Goal: Task Accomplishment & Management: Manage account settings

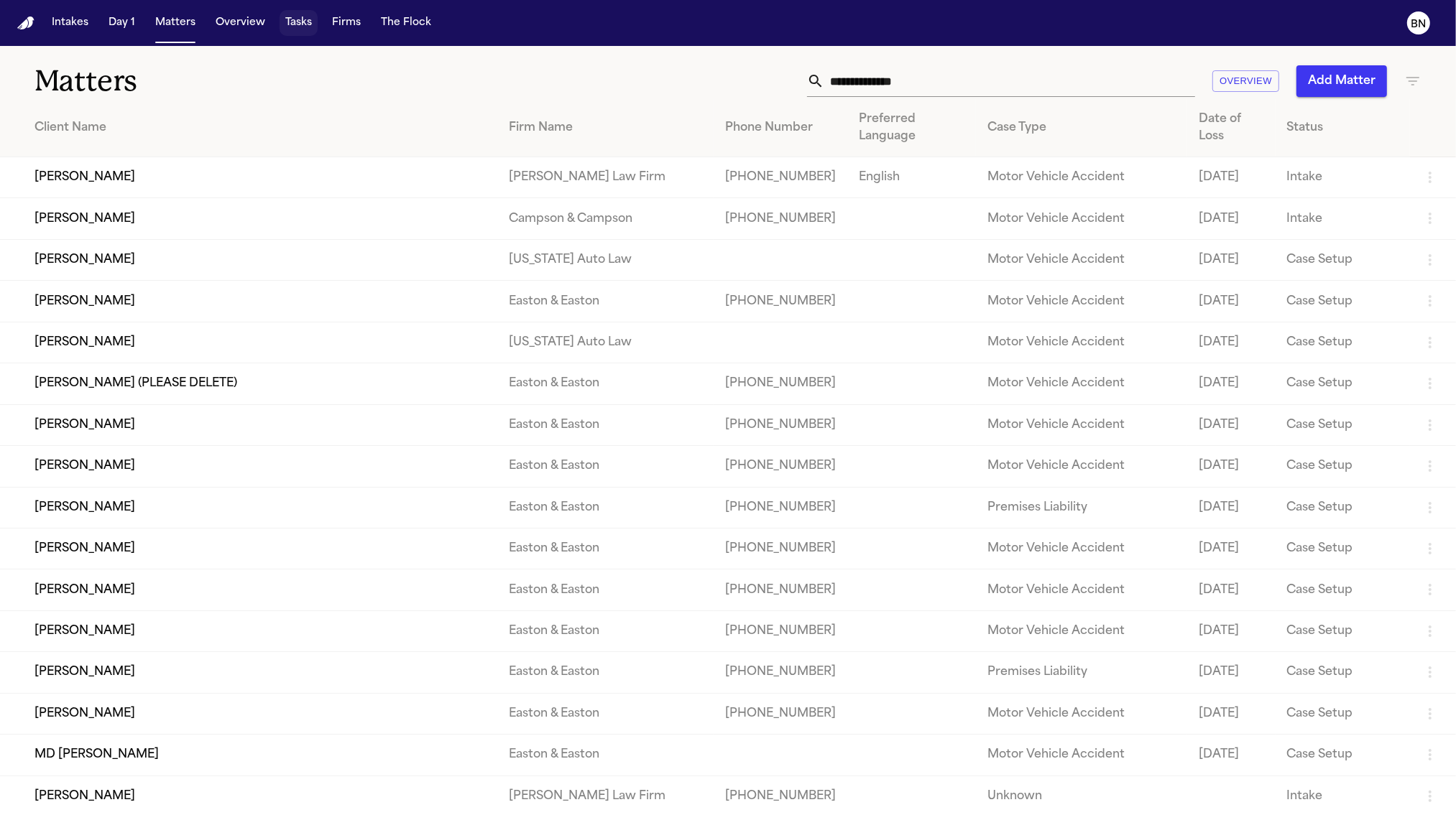
click at [288, 26] on button "Tasks" at bounding box center [298, 22] width 38 height 26
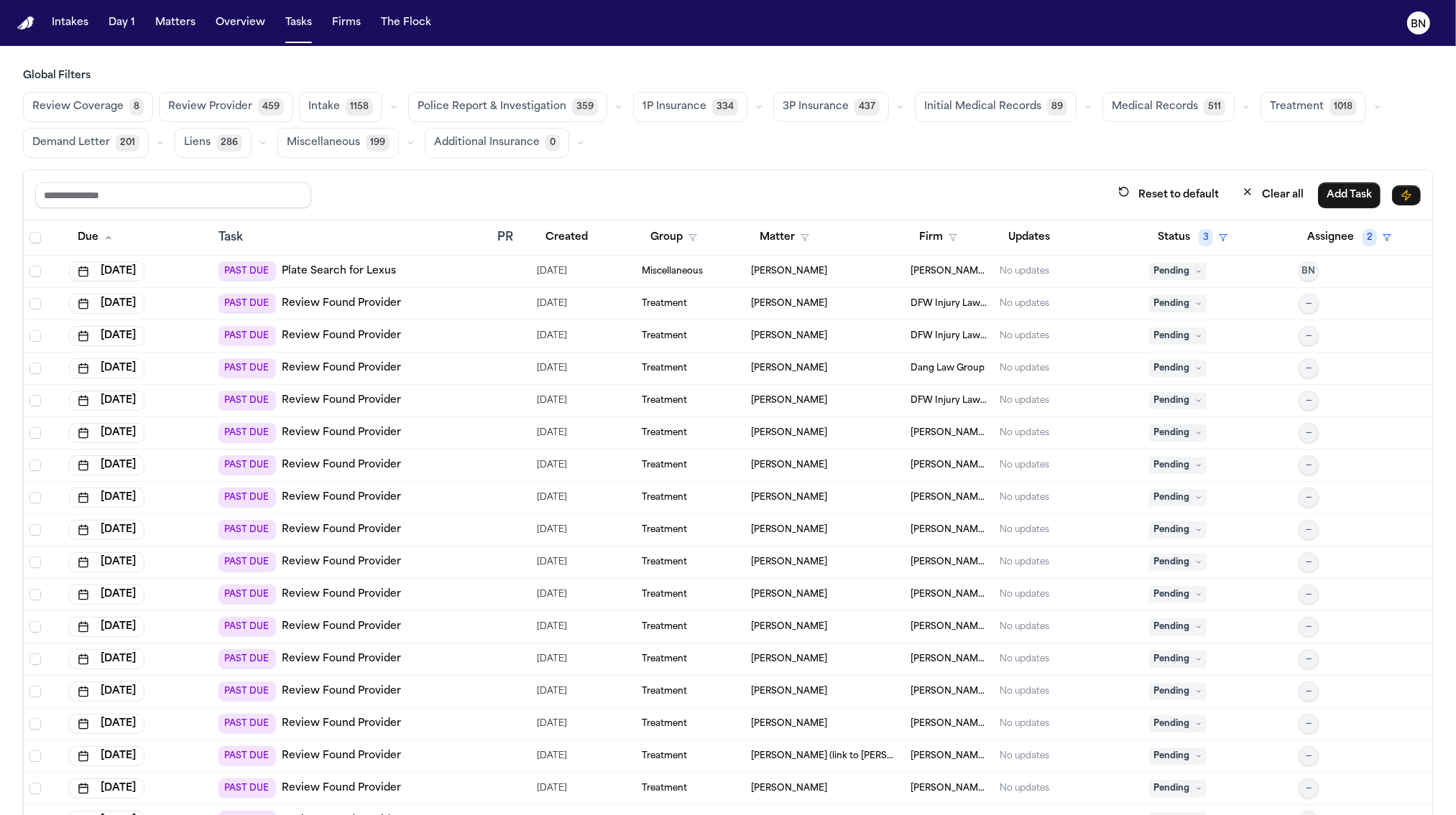
click at [752, 110] on button "button" at bounding box center [759, 107] width 18 height 18
click at [896, 107] on icon "button" at bounding box center [901, 107] width 9 height 9
click at [859, 67] on main "Global Filters Review Coverage 8 Review Provider 459 Intake 1158 Police Report …" at bounding box center [728, 430] width 1456 height 769
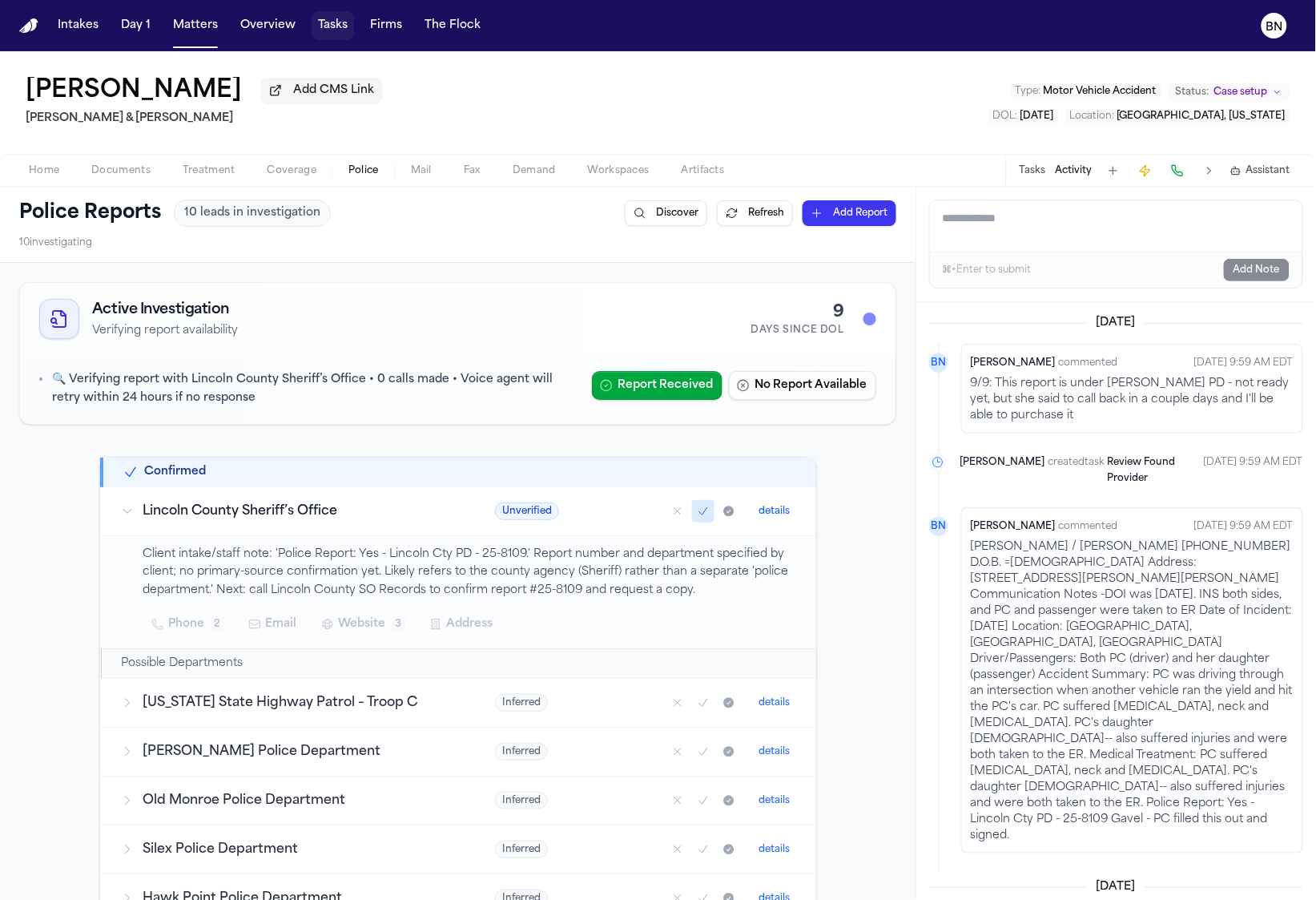
click at [320, 21] on button "Tasks" at bounding box center [332, 25] width 42 height 28
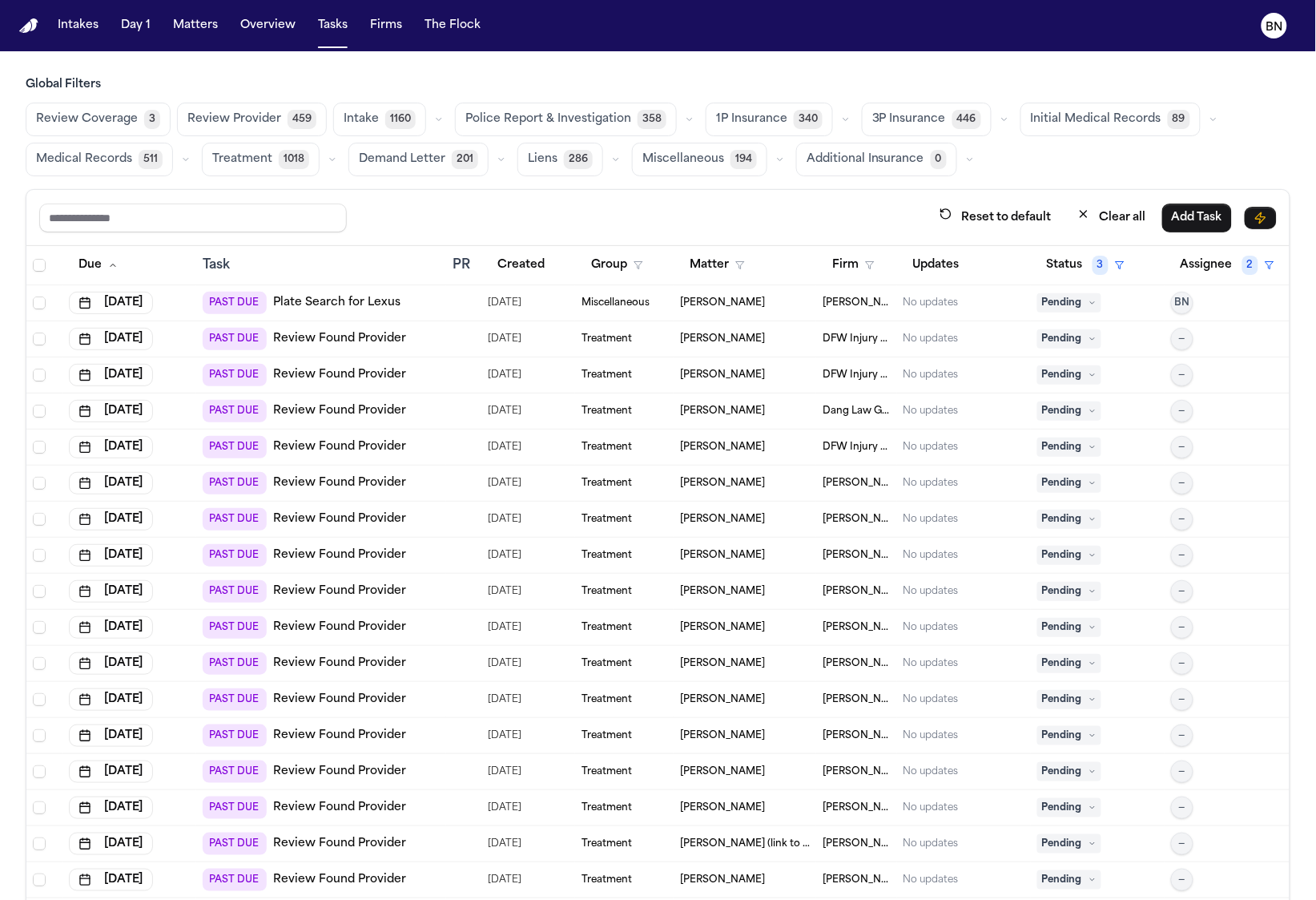
click at [328, 163] on icon "button" at bounding box center [333, 160] width 10 height 10
click at [290, 214] on span "Treatment Check-In" at bounding box center [267, 205] width 111 height 32
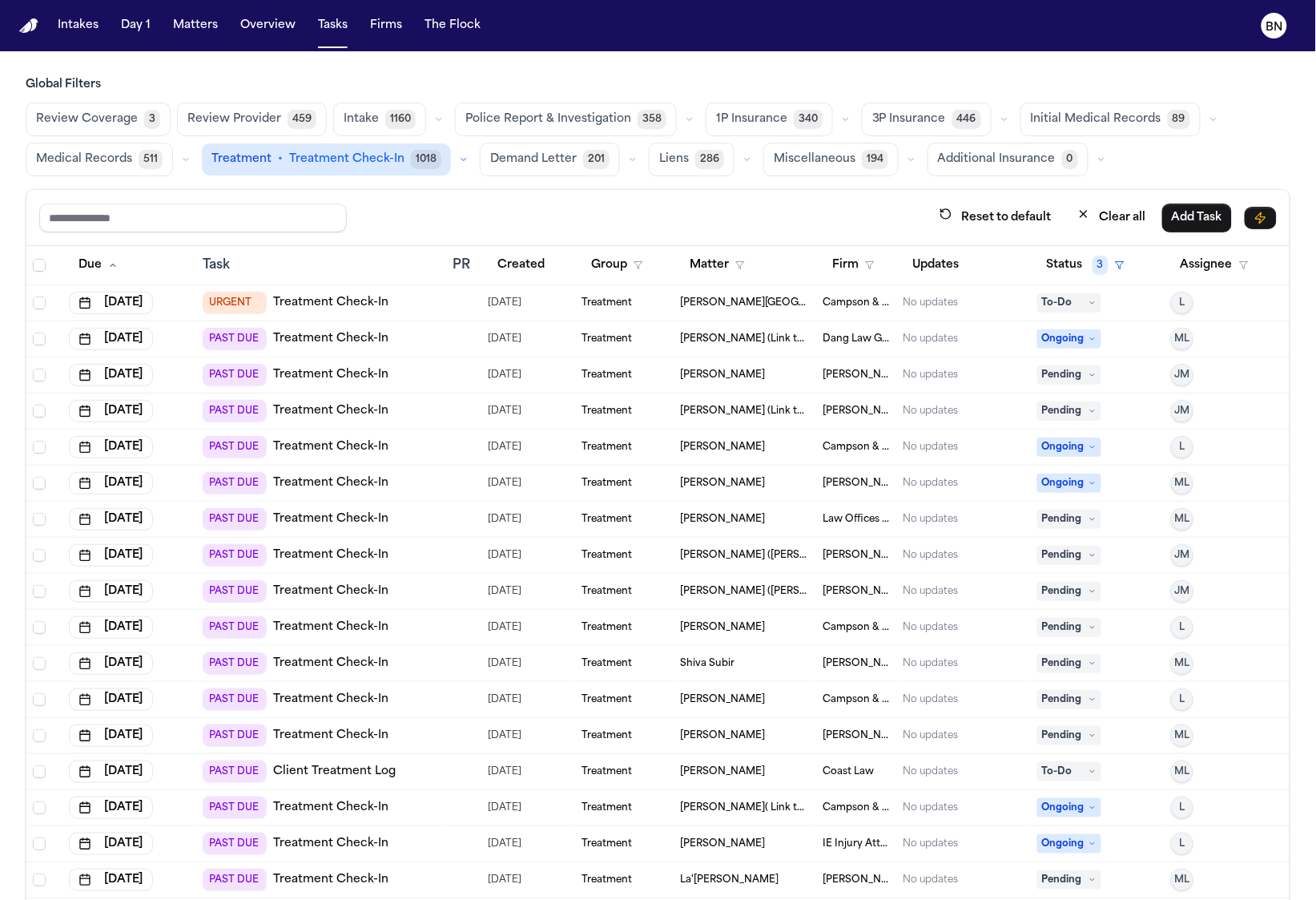
click at [1054, 277] on button "Status 3" at bounding box center [1085, 264] width 97 height 28
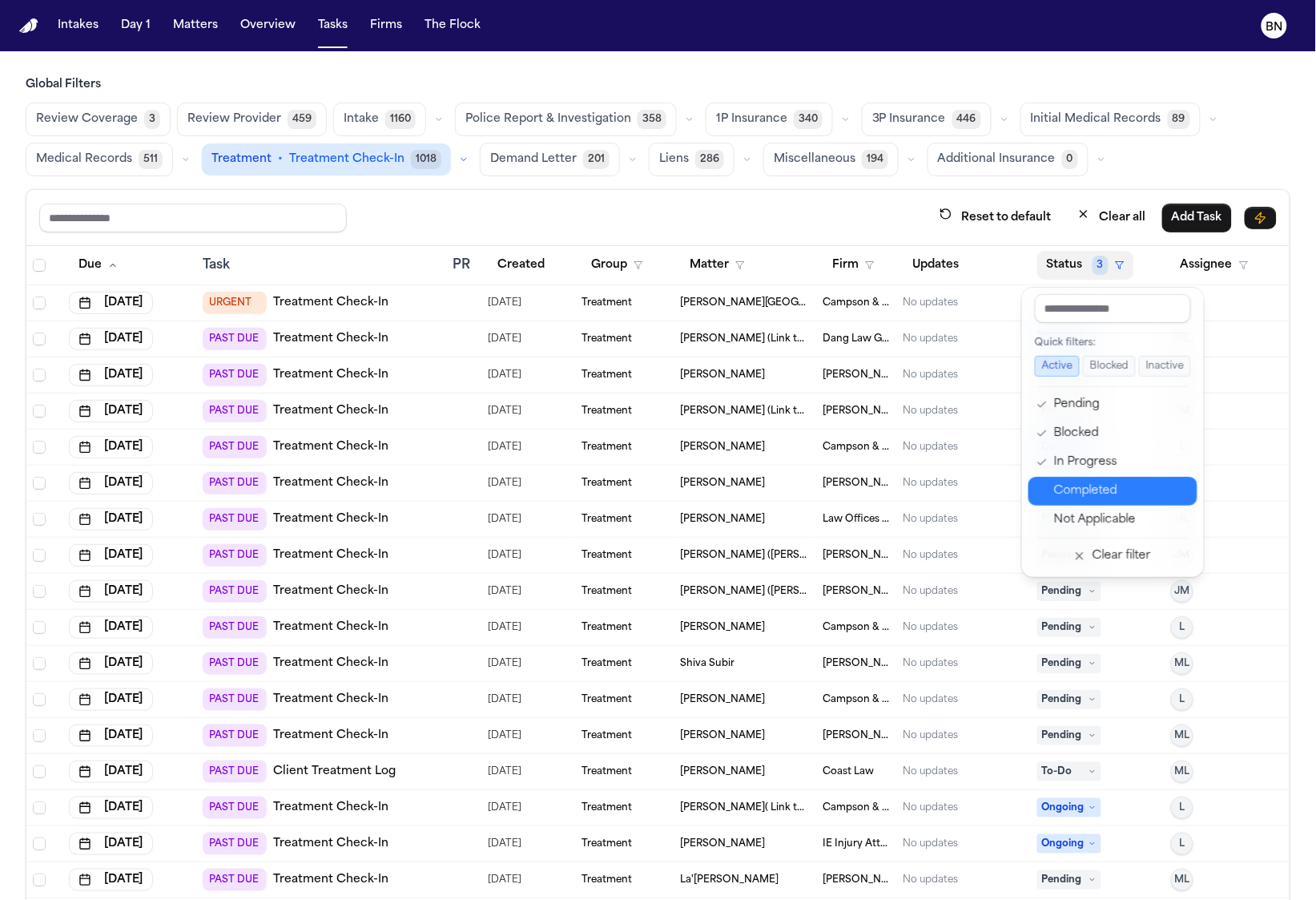
click at [1120, 492] on div "Completed" at bounding box center [1122, 492] width 133 height 20
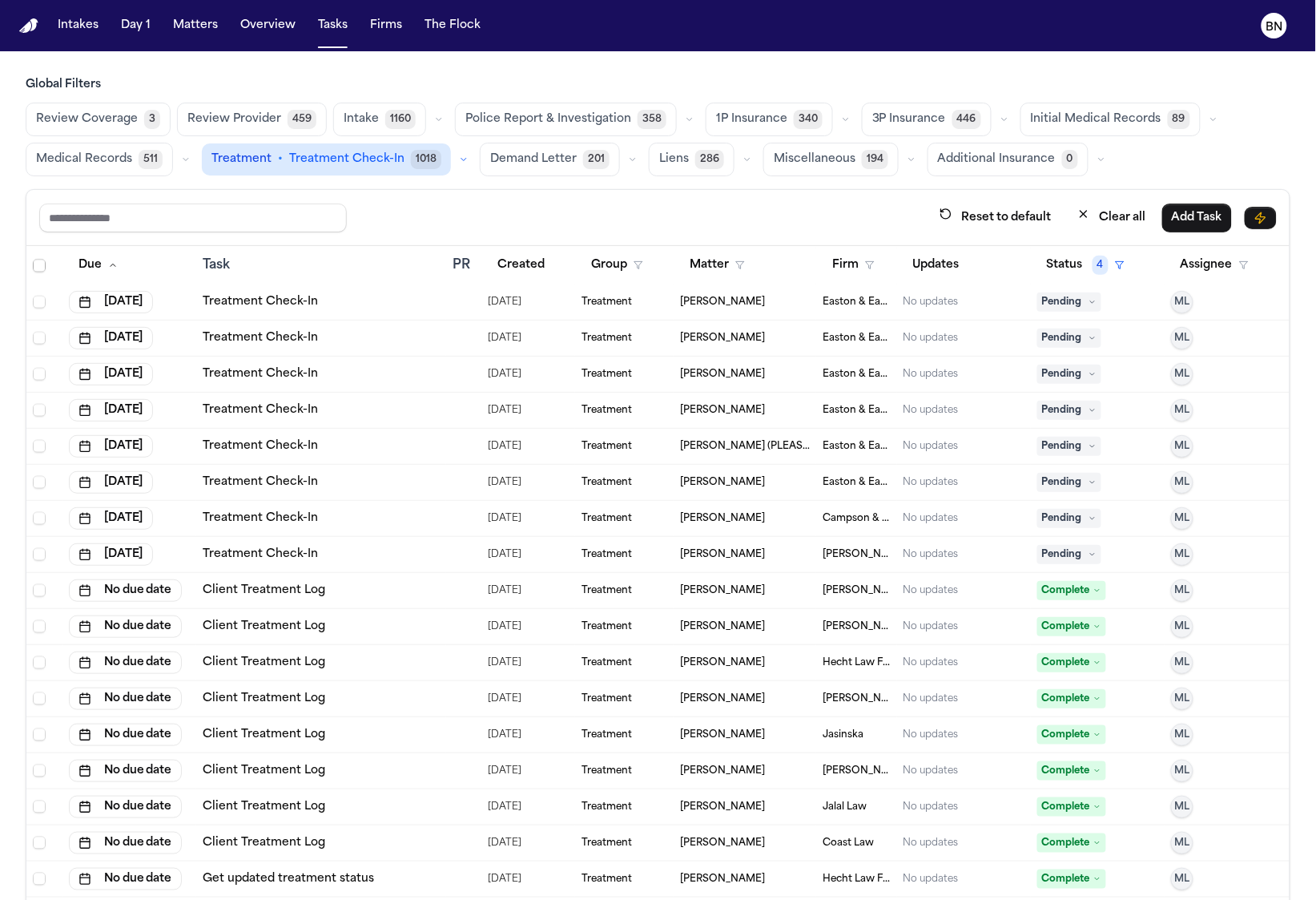
scroll to position [97, 0]
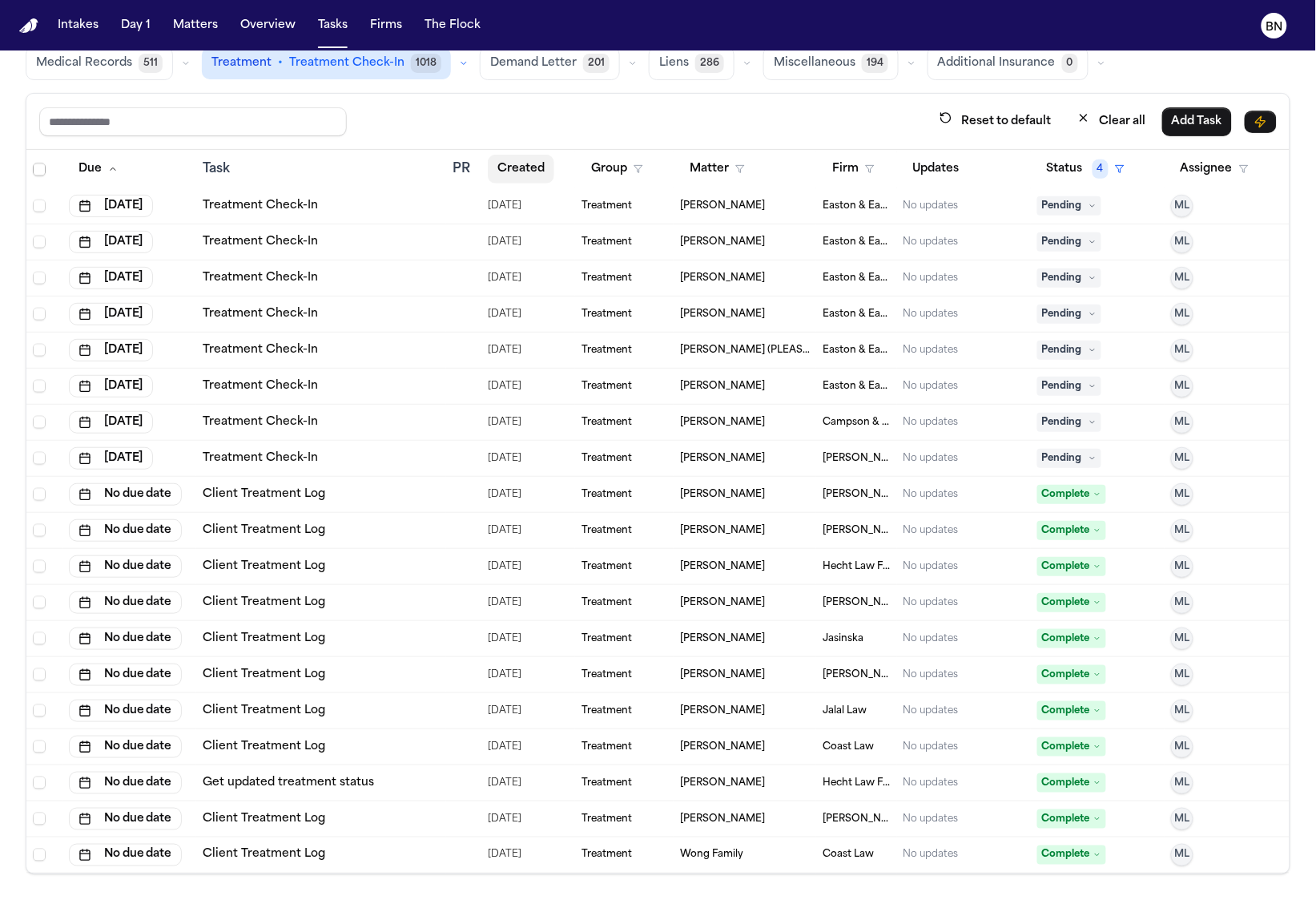
click at [513, 168] on button "Created" at bounding box center [521, 169] width 67 height 28
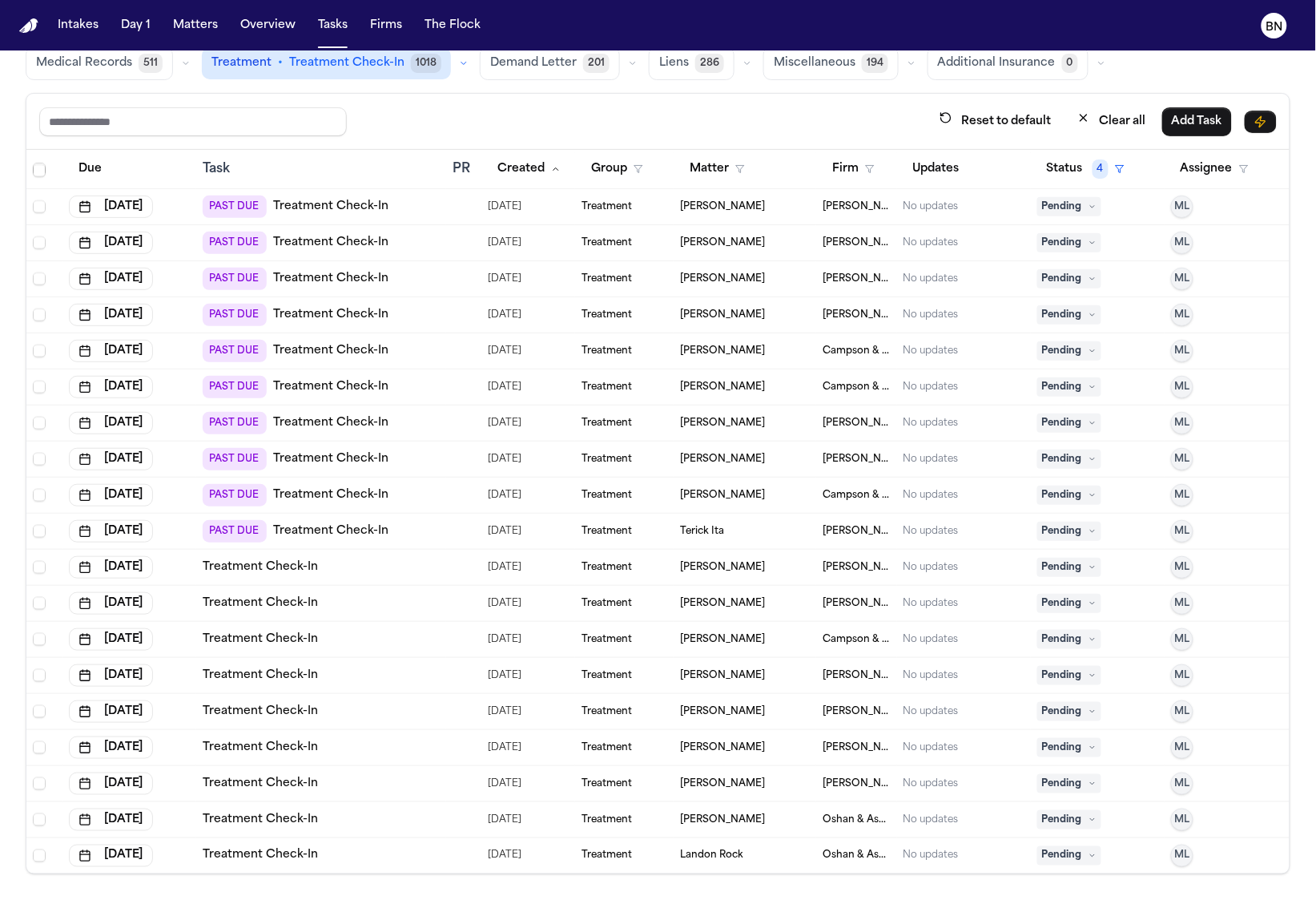
scroll to position [15878, 0]
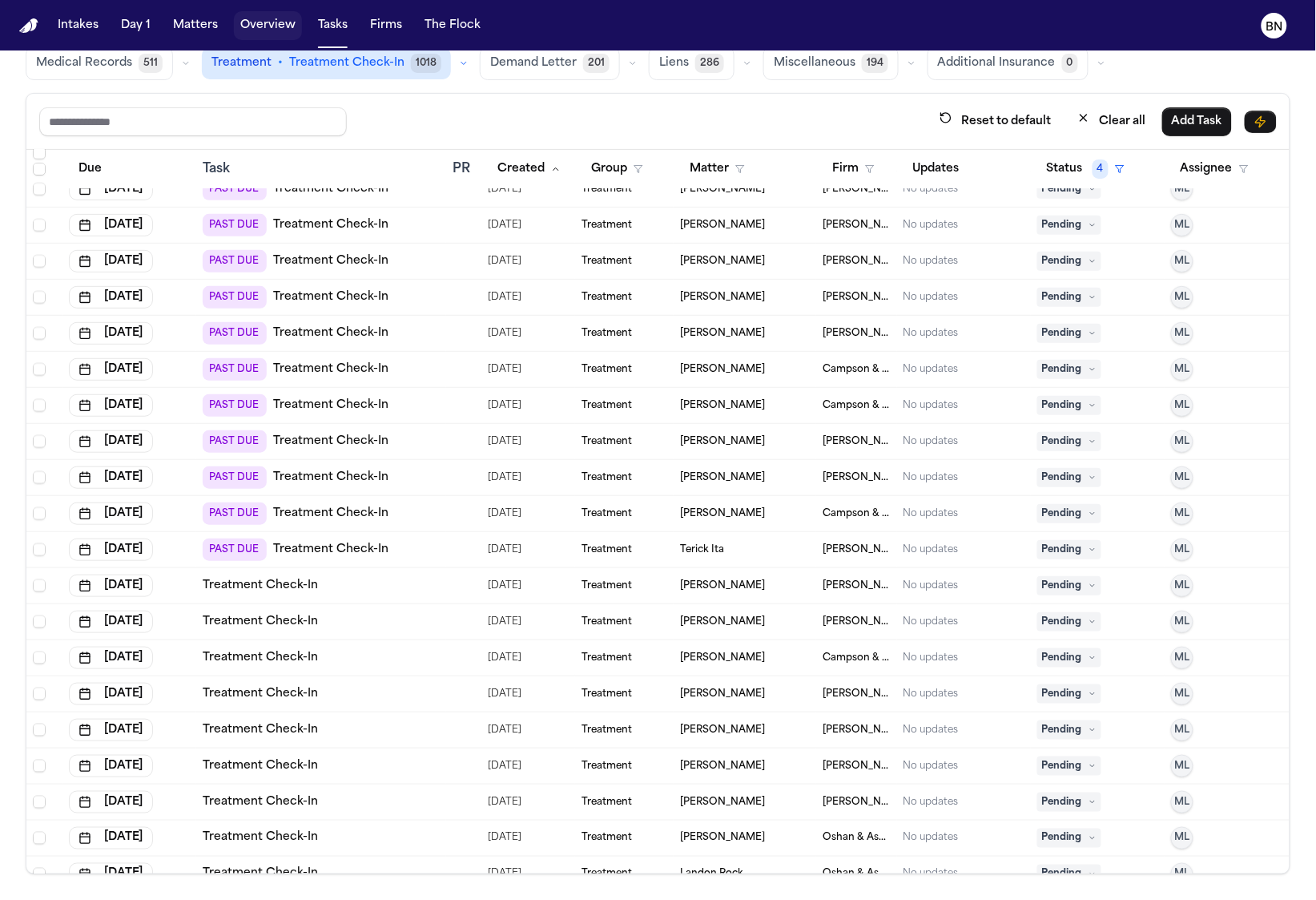
click at [234, 26] on button "Overview" at bounding box center [267, 25] width 68 height 28
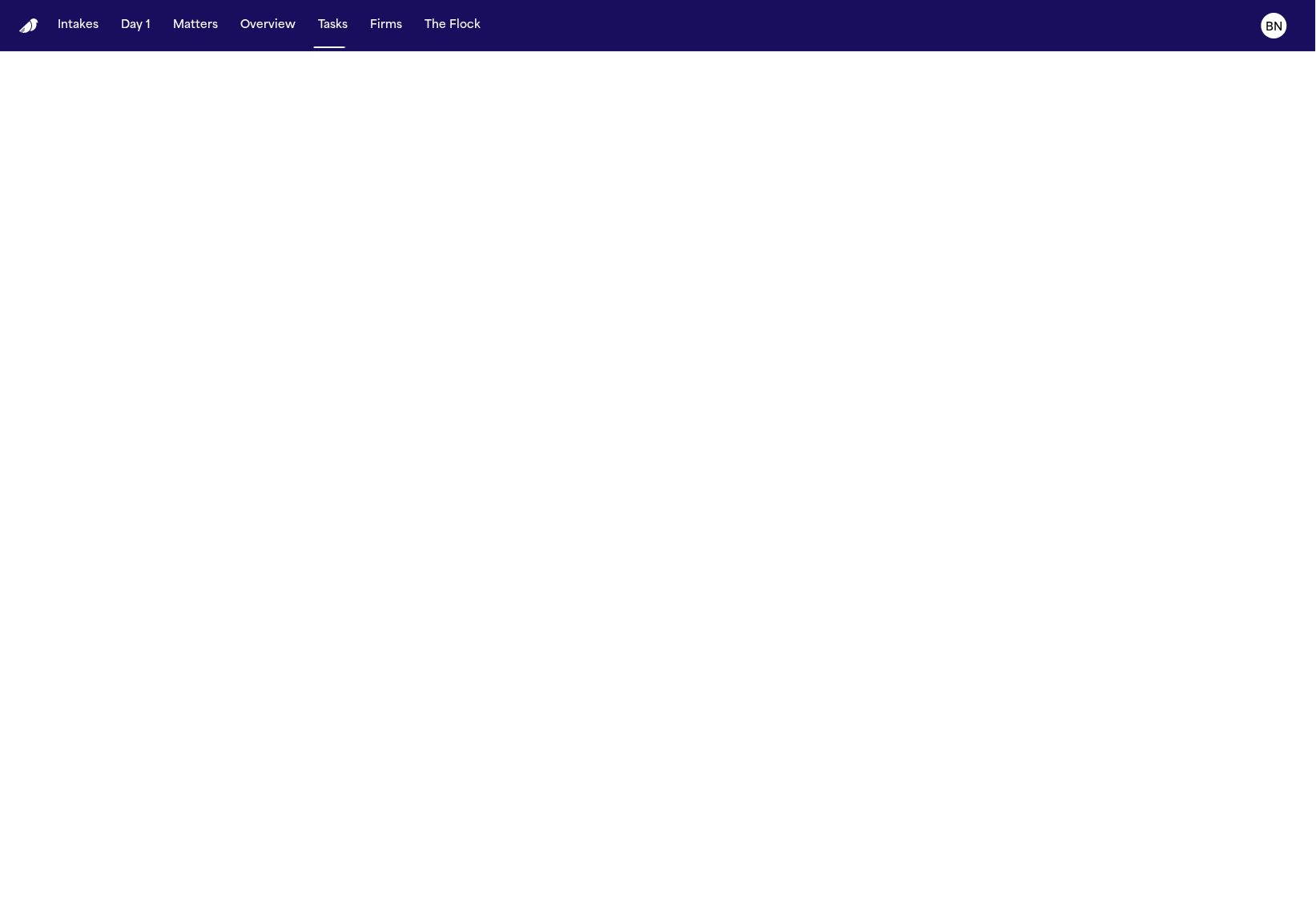
click at [213, 24] on button "Matters" at bounding box center [195, 25] width 58 height 28
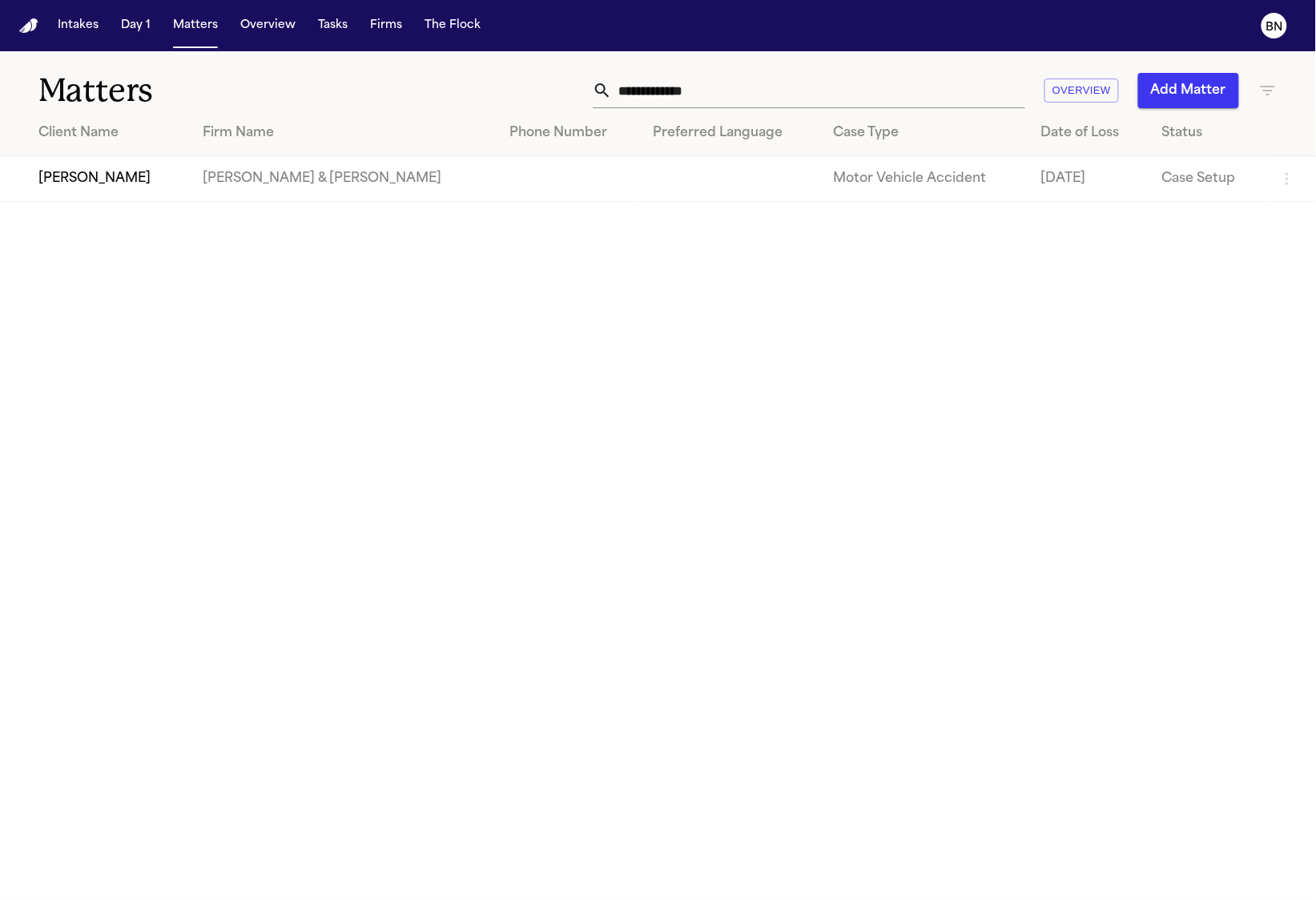
click at [497, 175] on td at bounding box center [568, 179] width 143 height 46
click at [170, 181] on td "[PERSON_NAME]" at bounding box center [94, 179] width 189 height 46
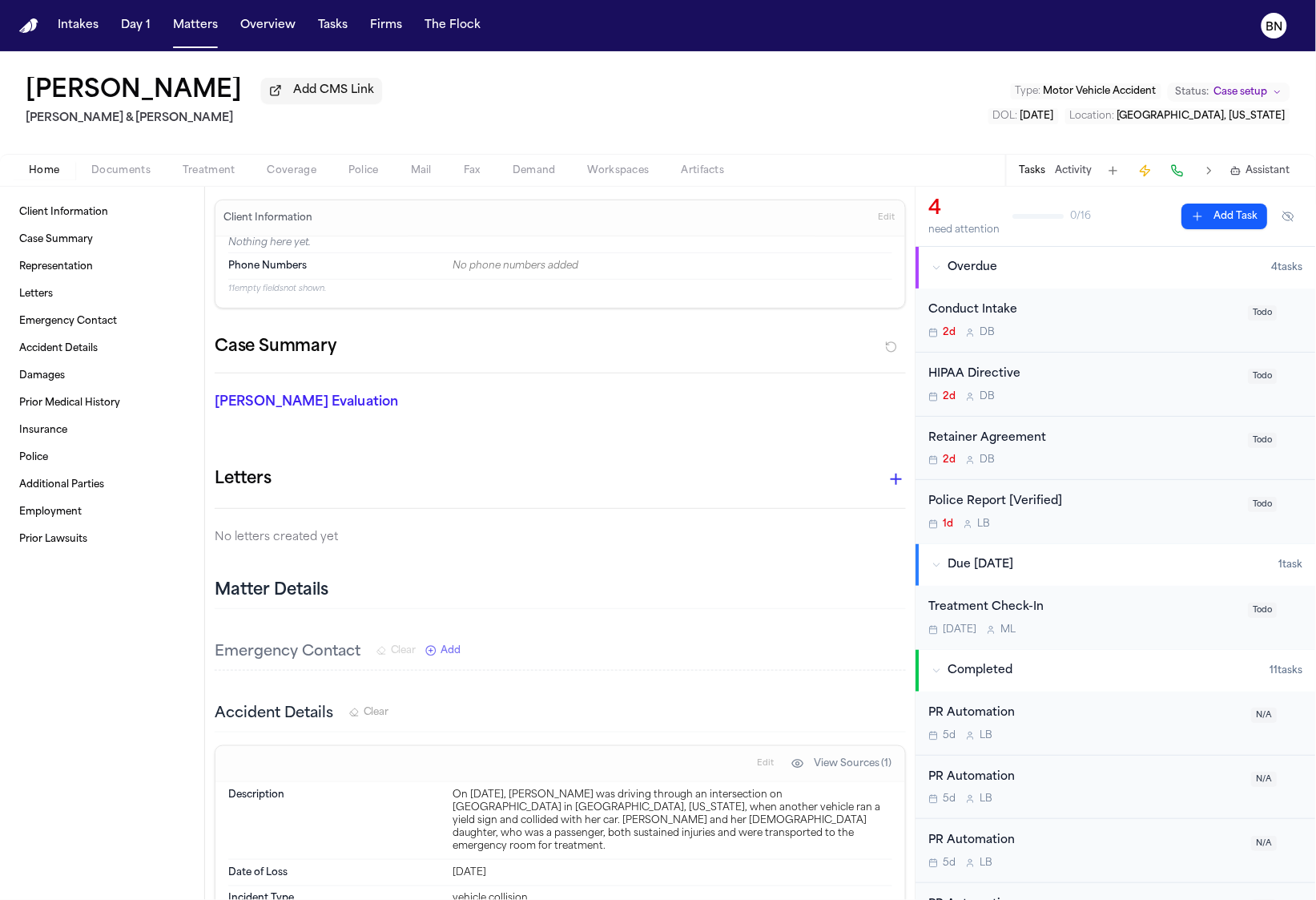
click at [1201, 98] on span "Status:" at bounding box center [1192, 91] width 33 height 13
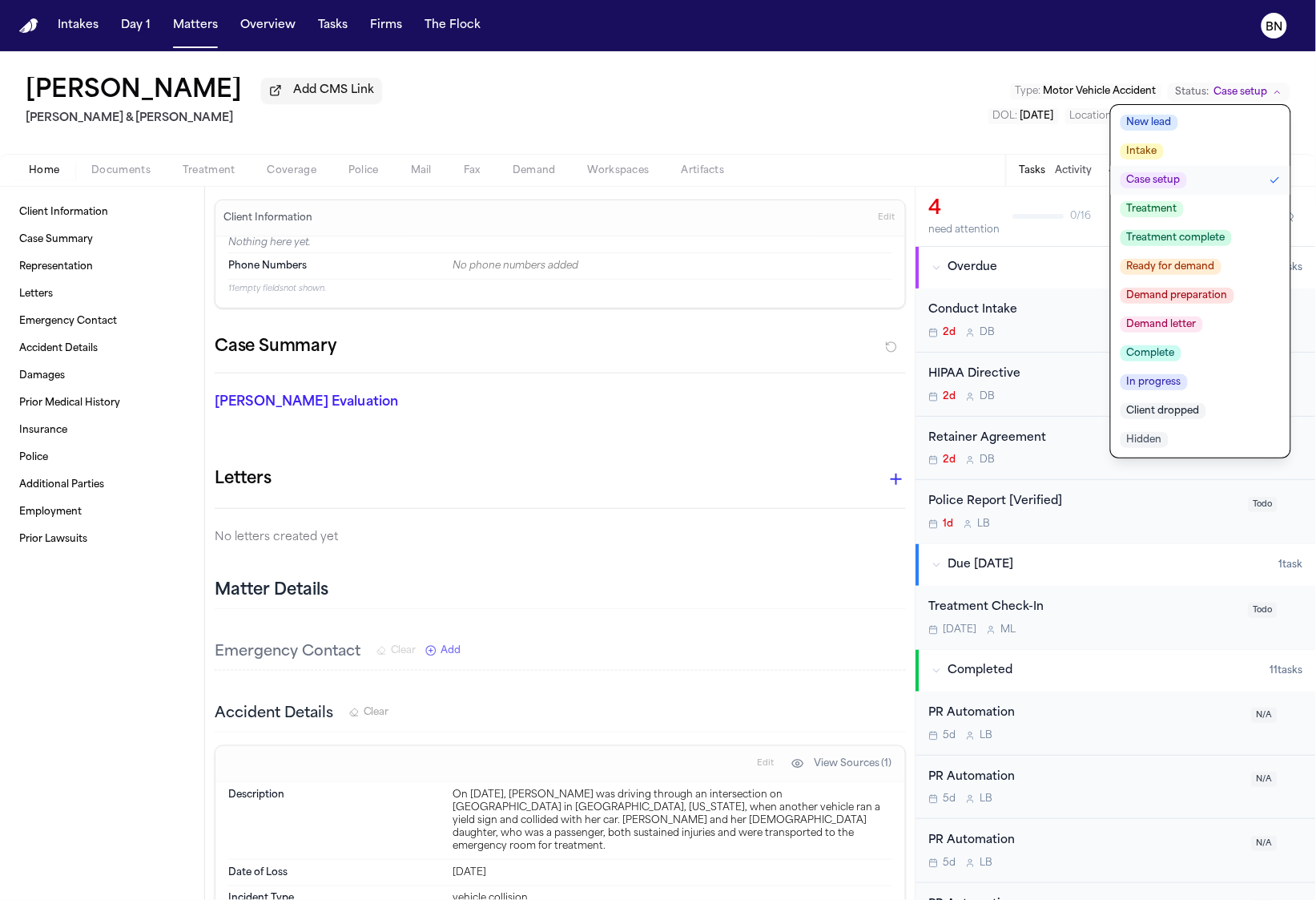
click at [1074, 171] on button "Activity" at bounding box center [1075, 170] width 37 height 13
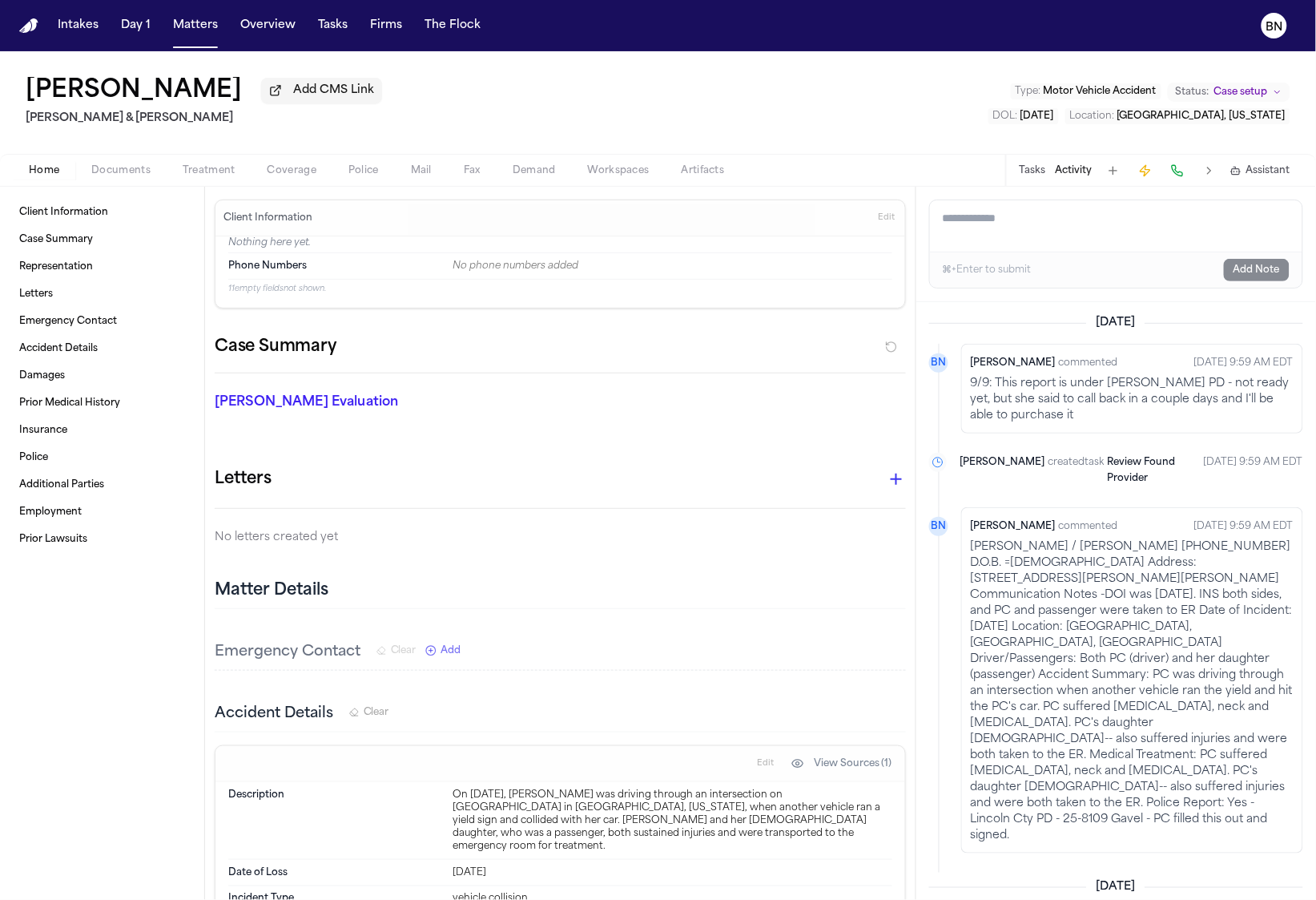
click at [1232, 93] on span "Case setup" at bounding box center [1240, 91] width 54 height 13
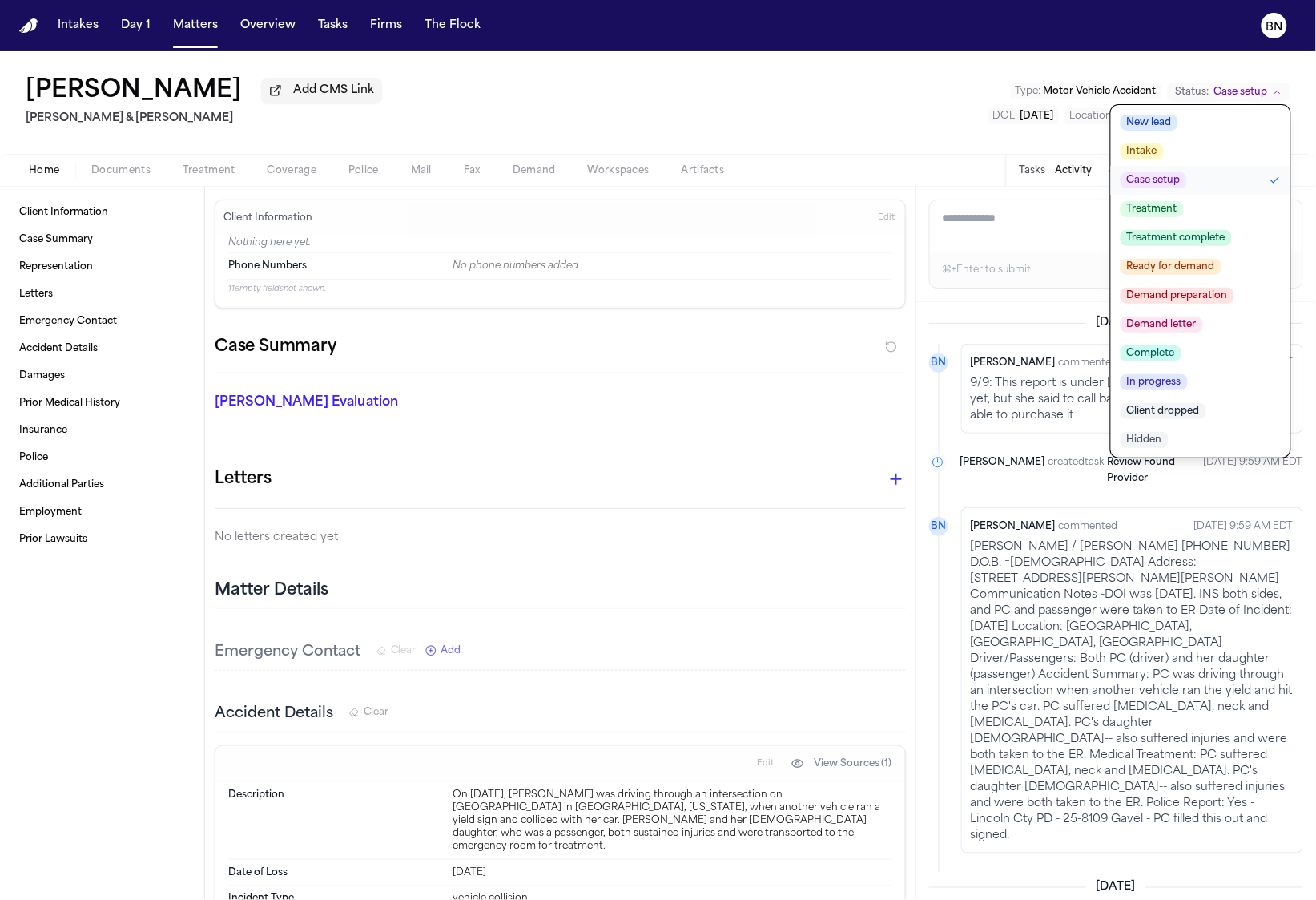
click at [1190, 199] on button "Treatment" at bounding box center [1200, 208] width 180 height 28
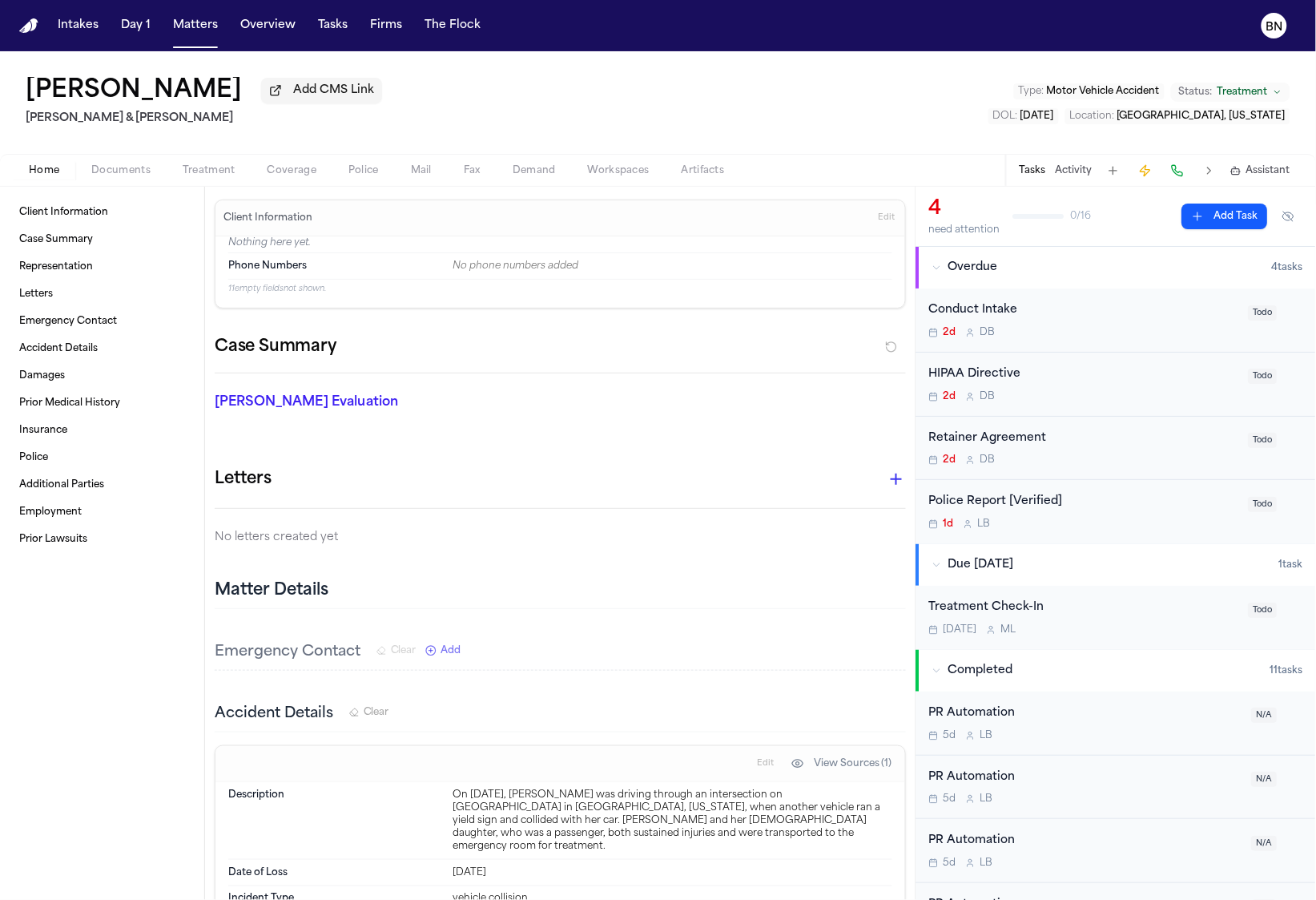
click at [1078, 176] on button "Activity" at bounding box center [1075, 170] width 37 height 13
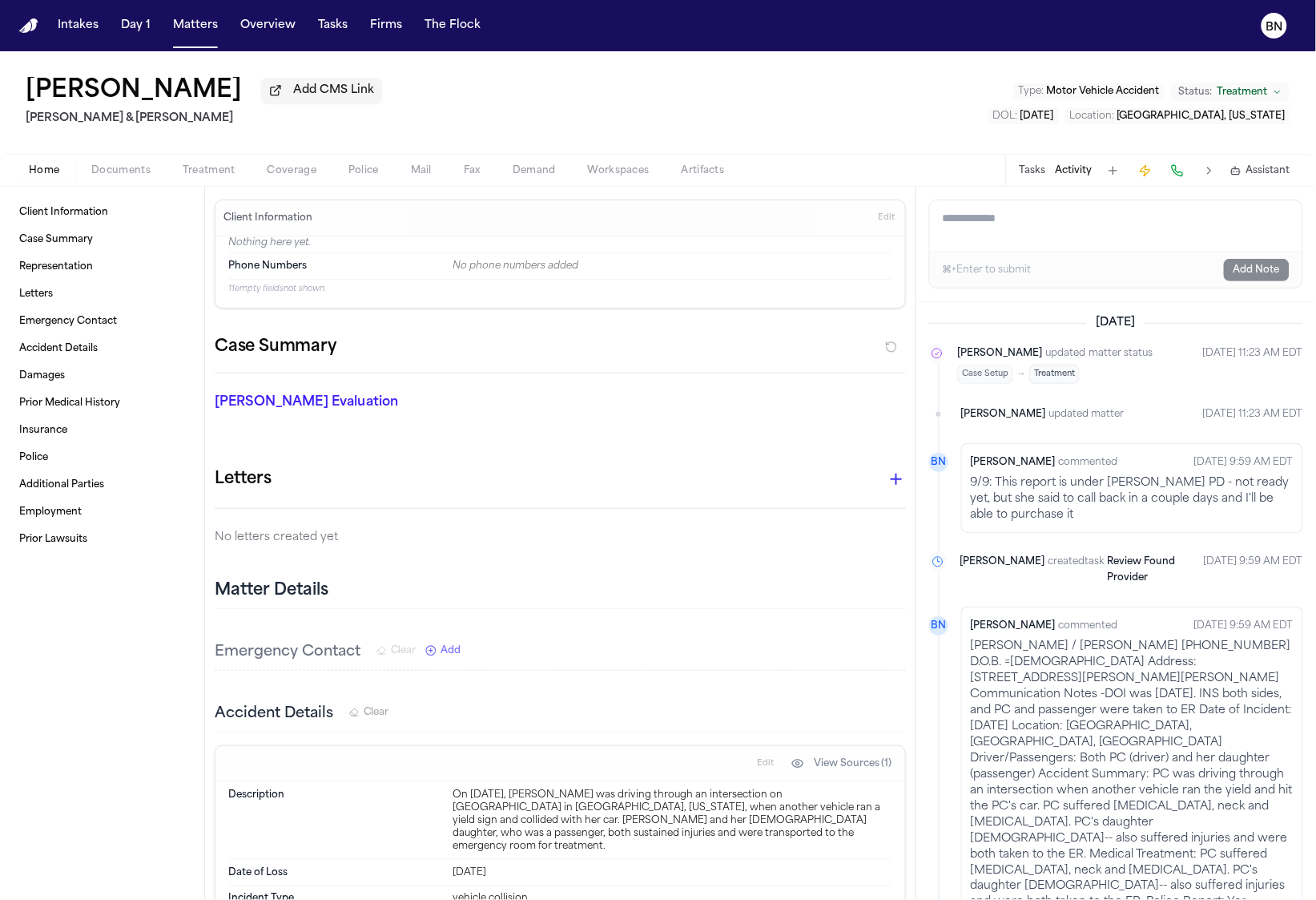
click at [1230, 95] on span "Treatment" at bounding box center [1242, 91] width 50 height 13
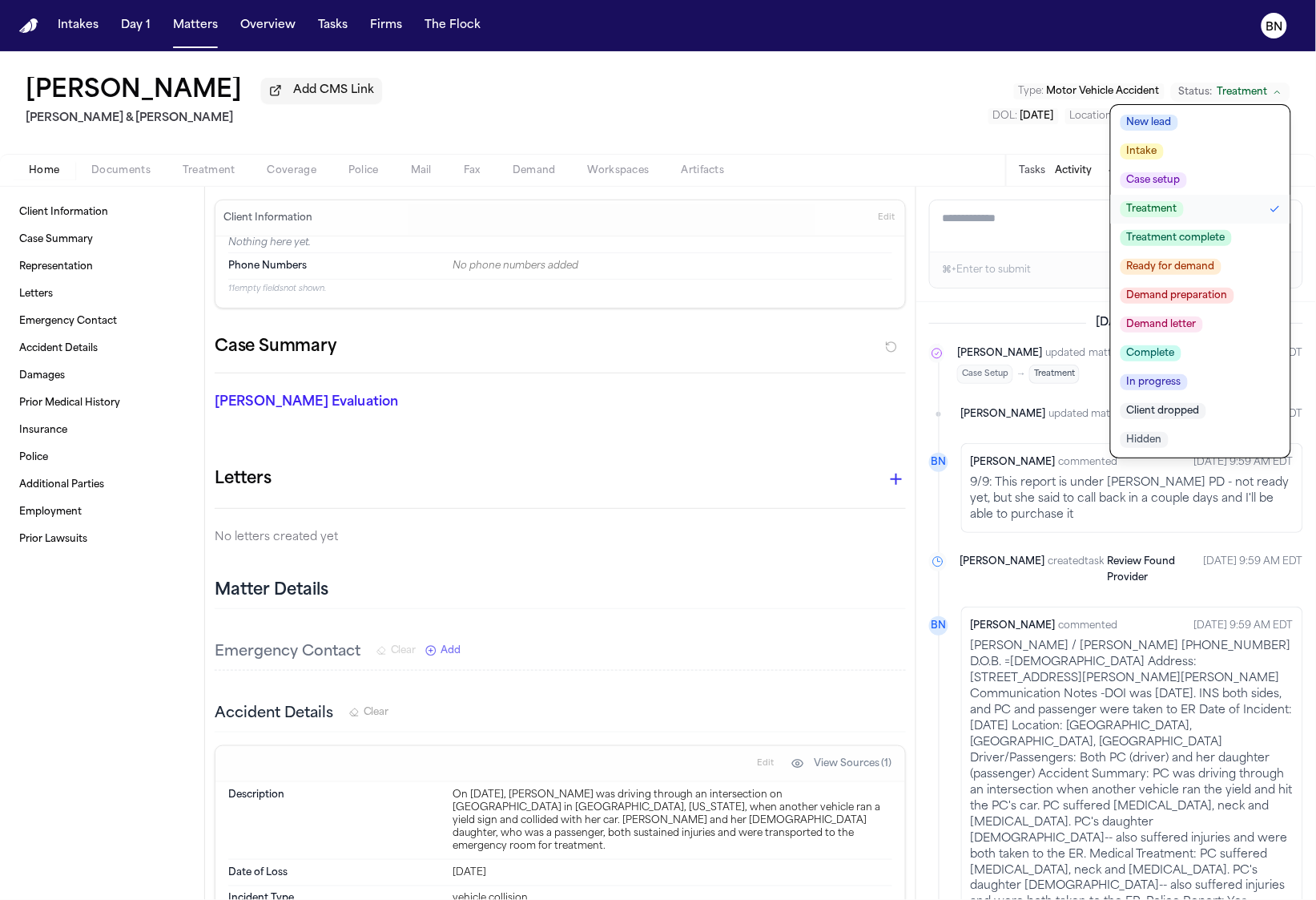
click at [1172, 327] on span "Demand letter" at bounding box center [1162, 324] width 82 height 16
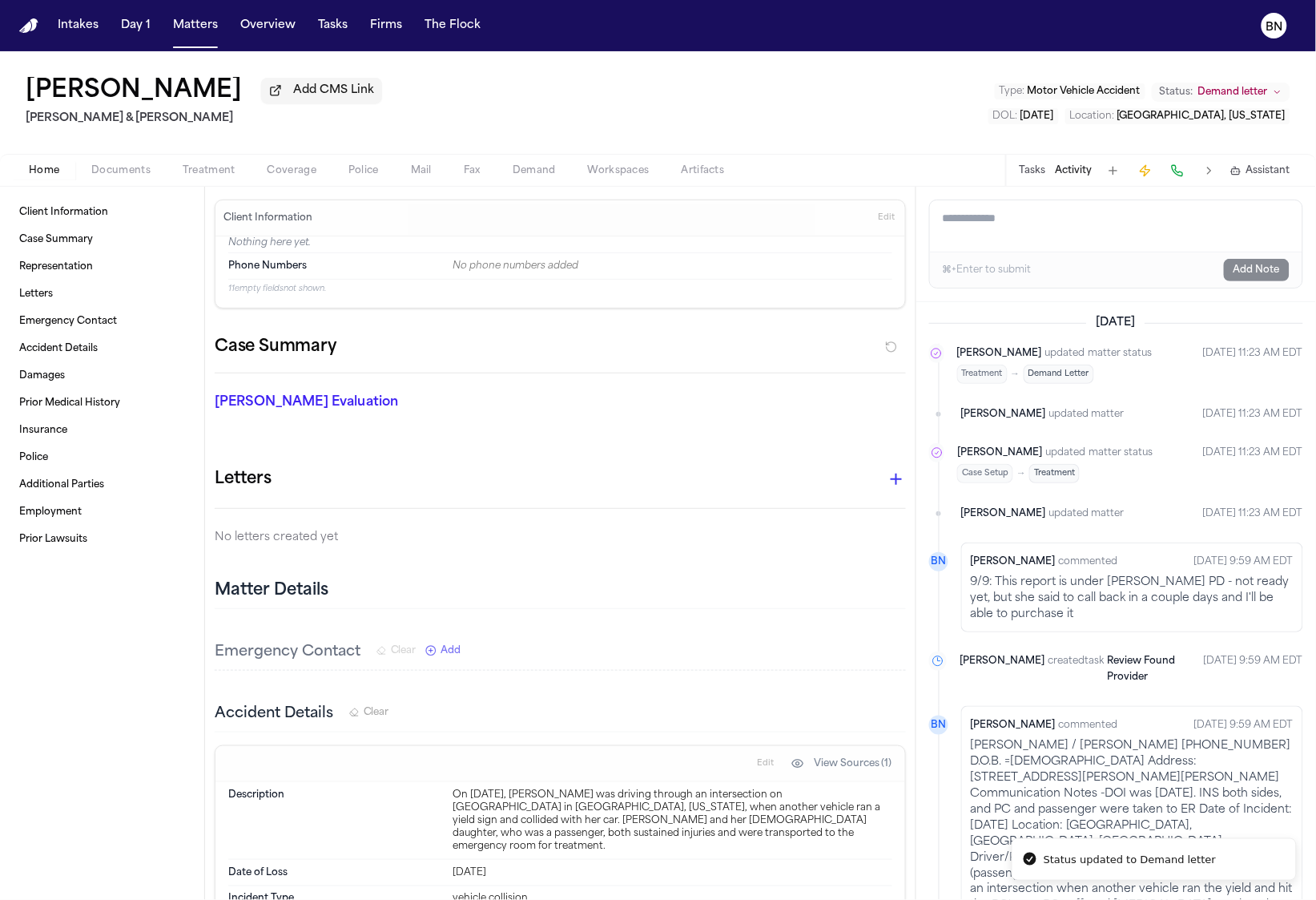
click at [1211, 89] on span "Demand letter" at bounding box center [1233, 91] width 70 height 13
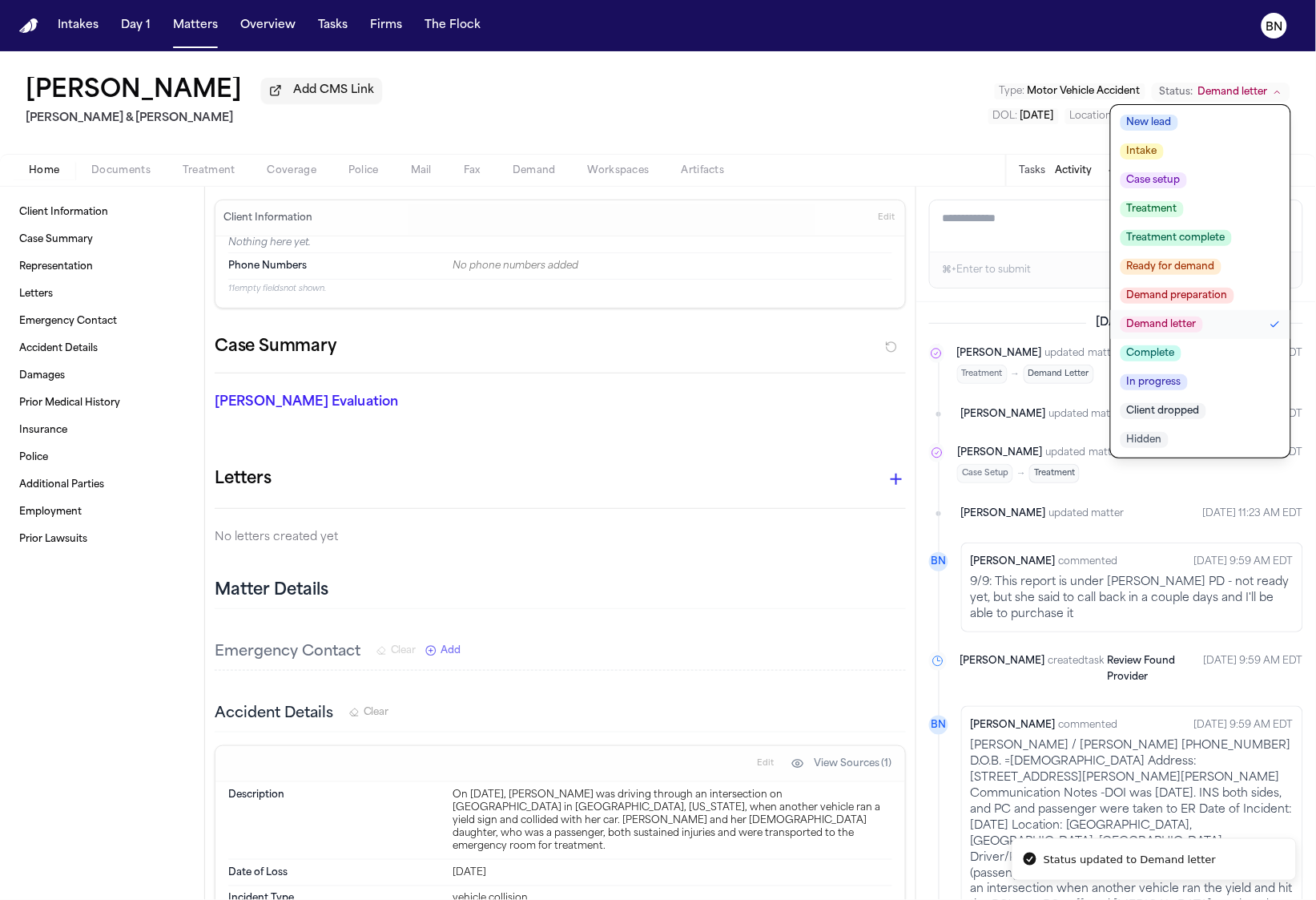
click at [1210, 290] on span "Demand preparation" at bounding box center [1178, 295] width 114 height 16
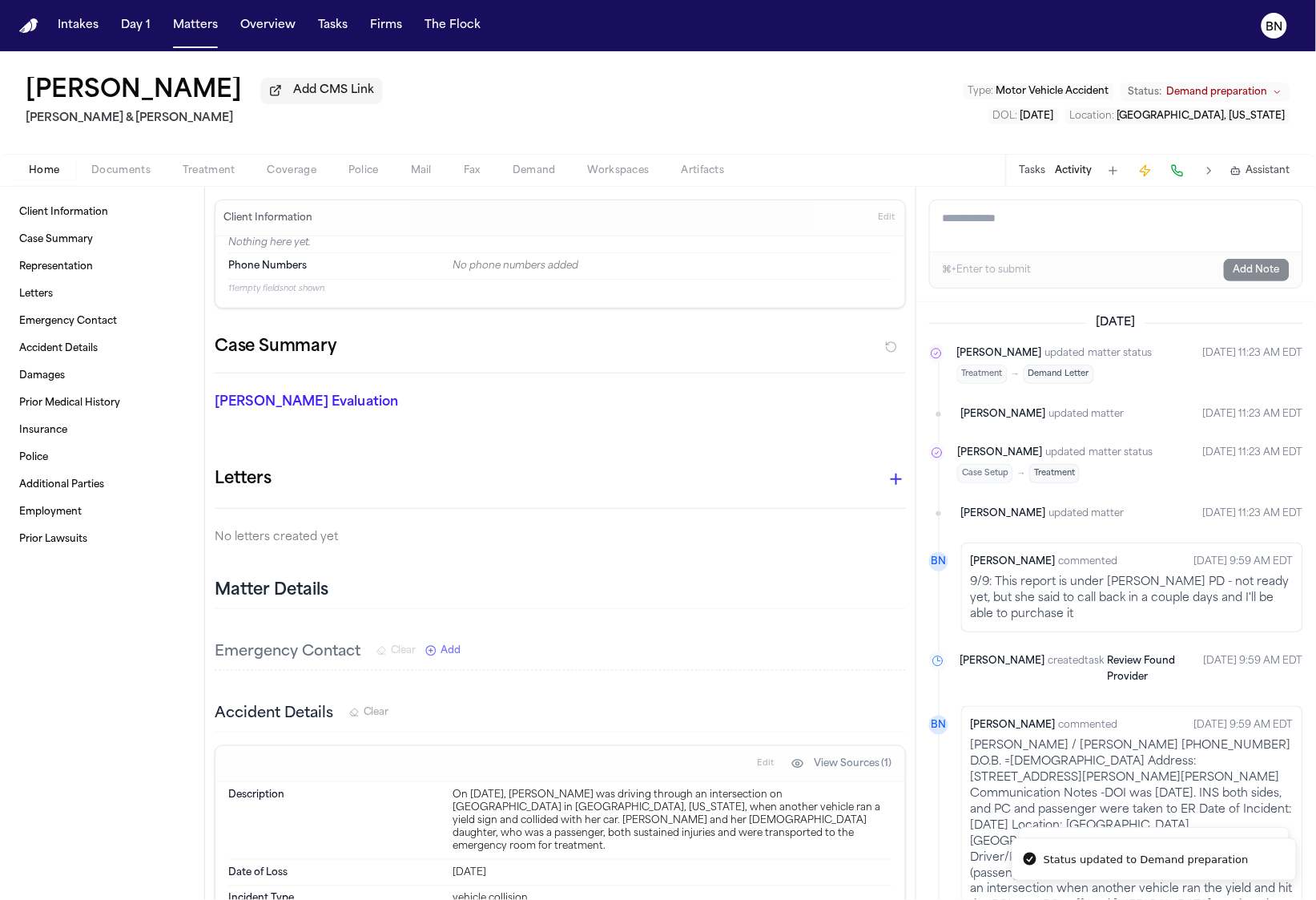
click at [1210, 93] on span "Demand preparation" at bounding box center [1217, 91] width 101 height 13
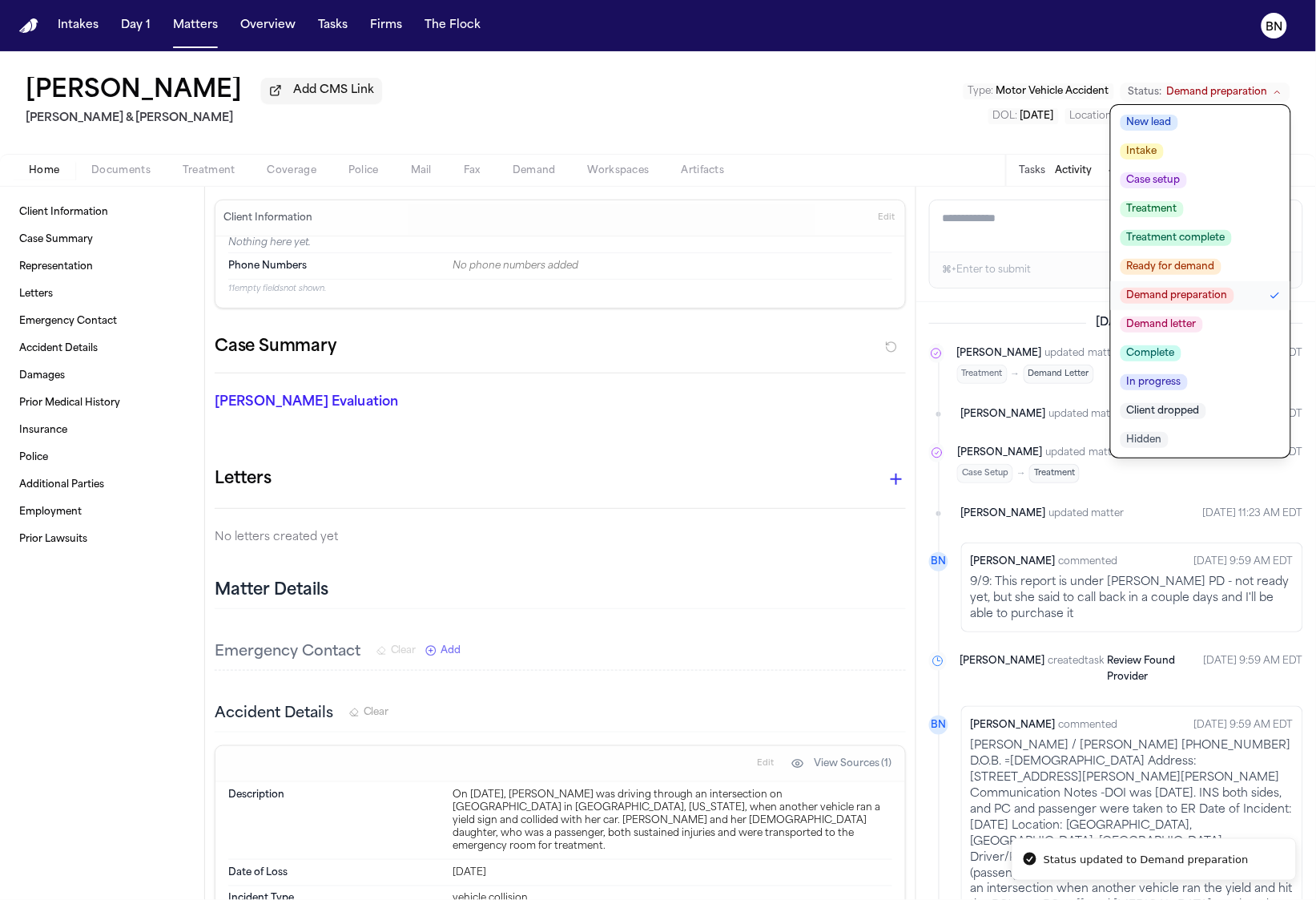
click at [1194, 269] on span "Ready for demand" at bounding box center [1171, 267] width 101 height 16
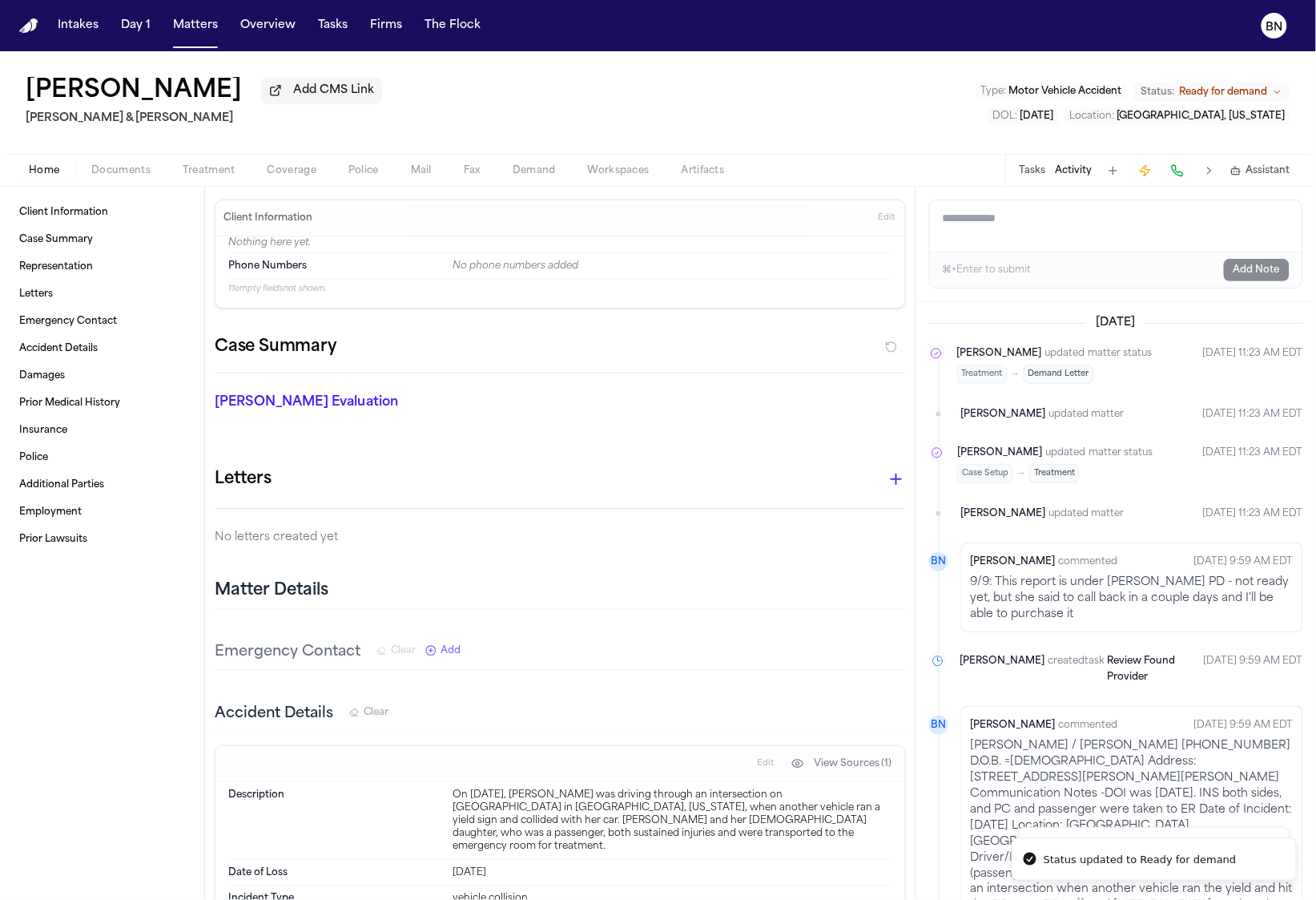
click at [1199, 91] on span "Ready for demand" at bounding box center [1224, 91] width 88 height 13
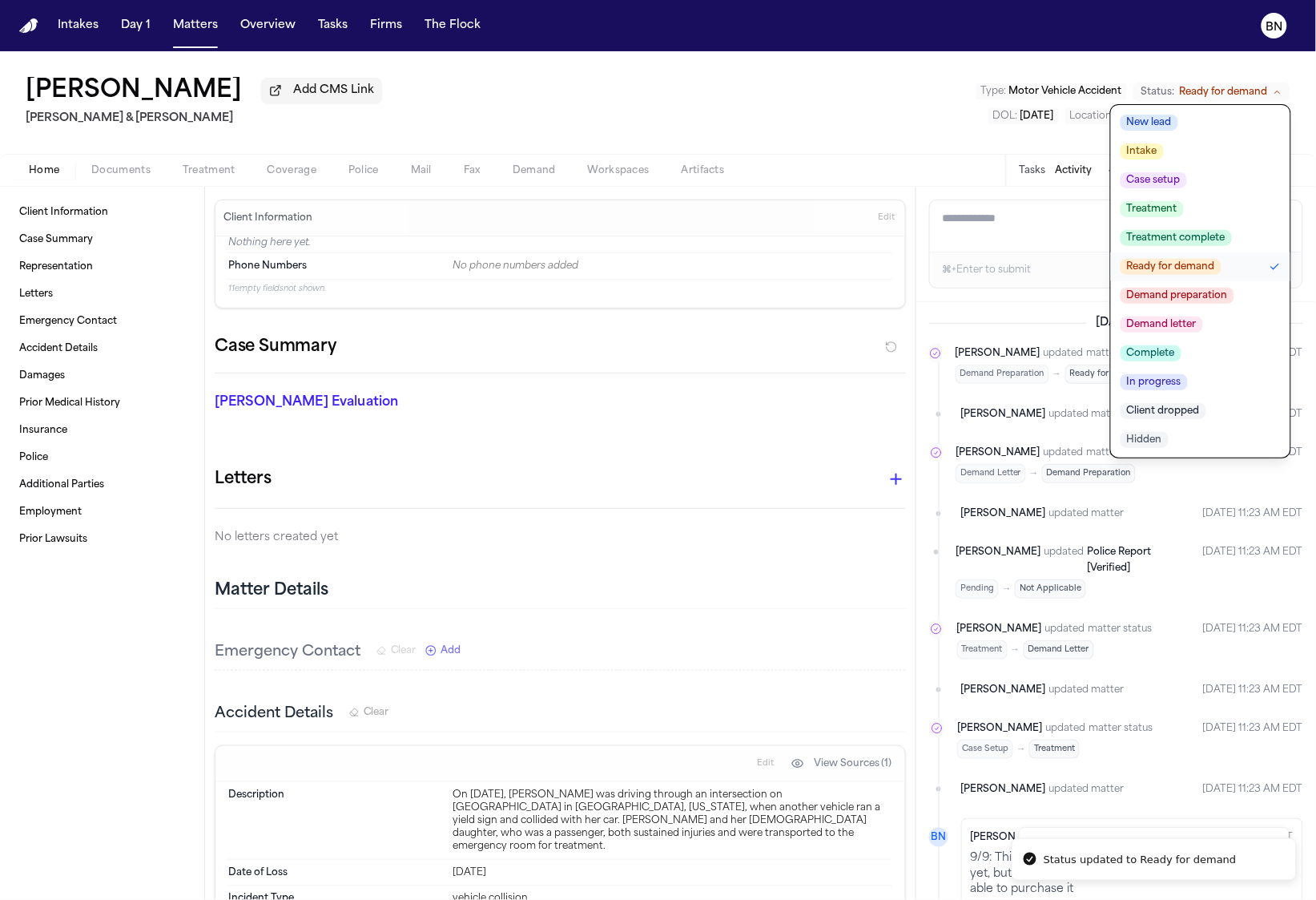
click at [1178, 353] on span "Complete" at bounding box center [1151, 353] width 61 height 16
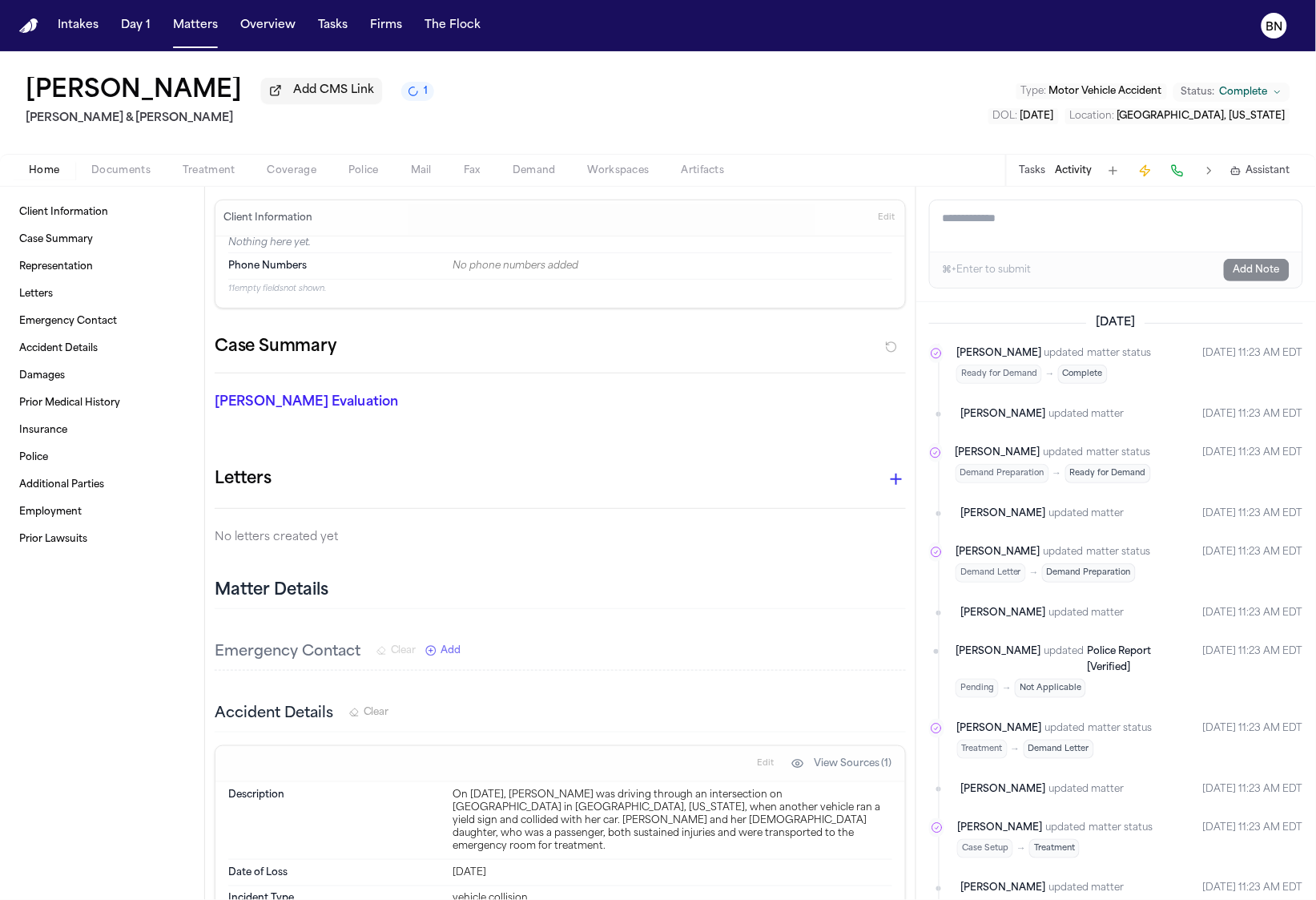
click at [1199, 98] on span "Status:" at bounding box center [1198, 91] width 33 height 13
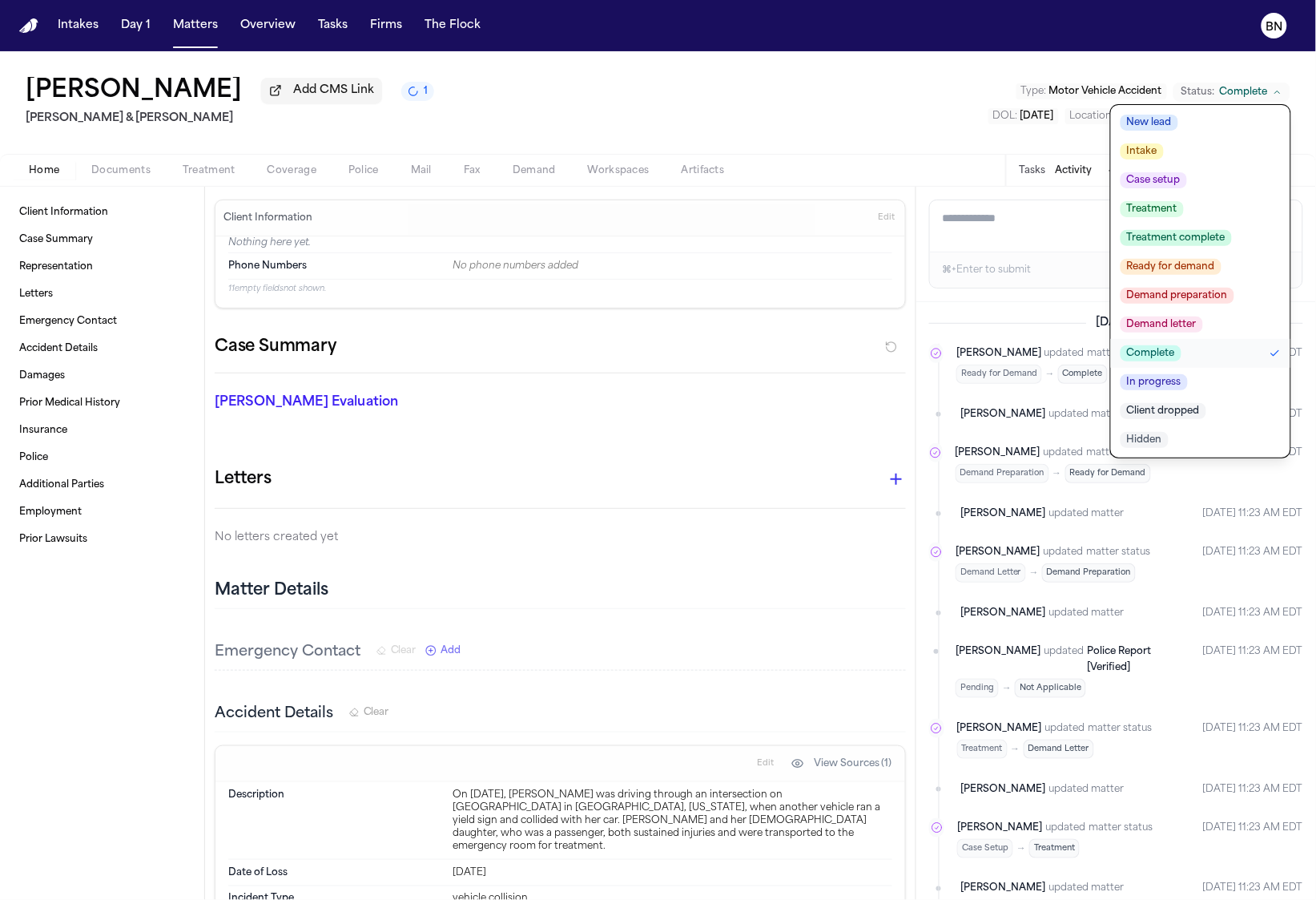
click at [1173, 187] on span "Case setup" at bounding box center [1154, 180] width 67 height 16
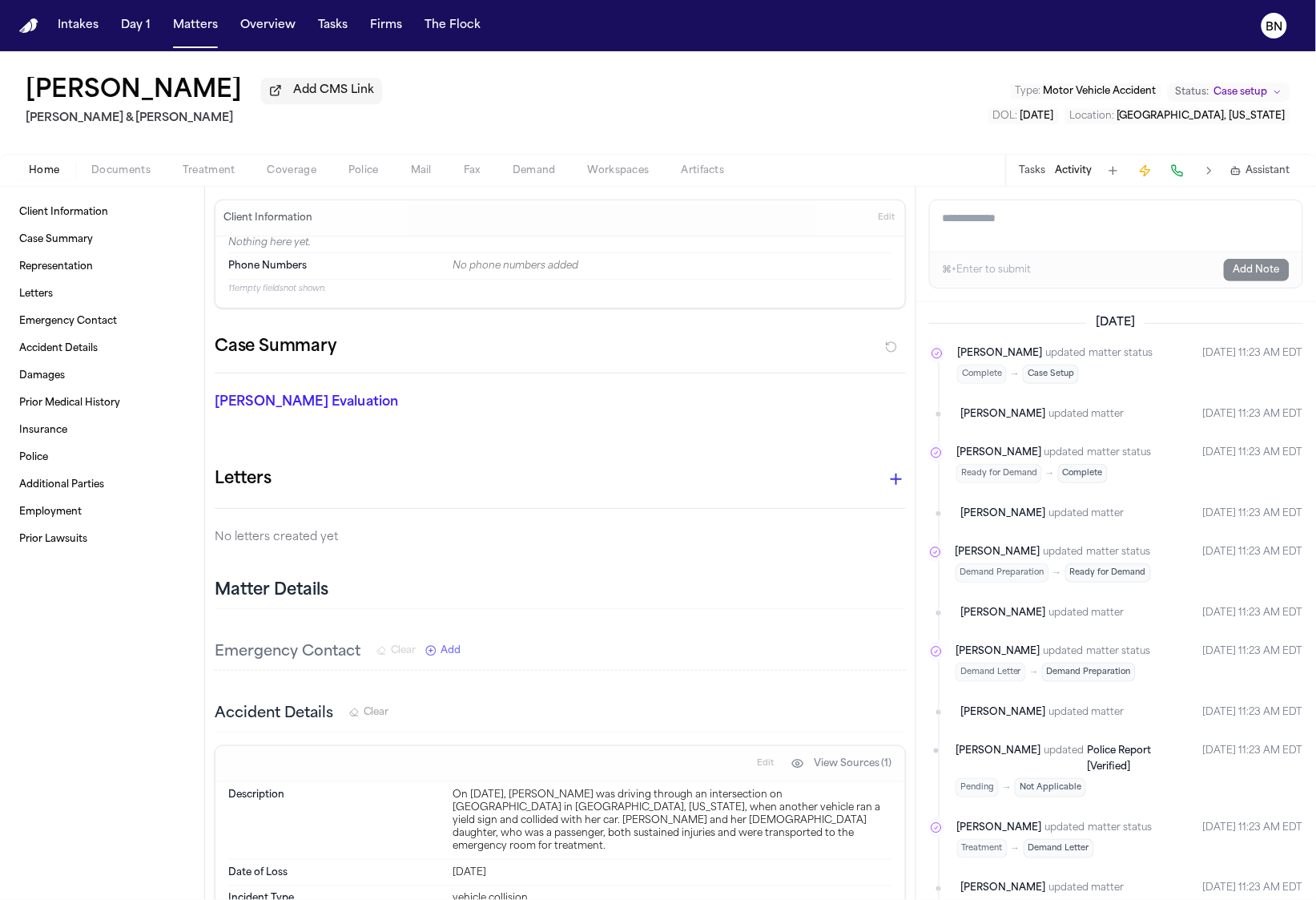
click at [1240, 95] on span "Case setup" at bounding box center [1240, 91] width 54 height 13
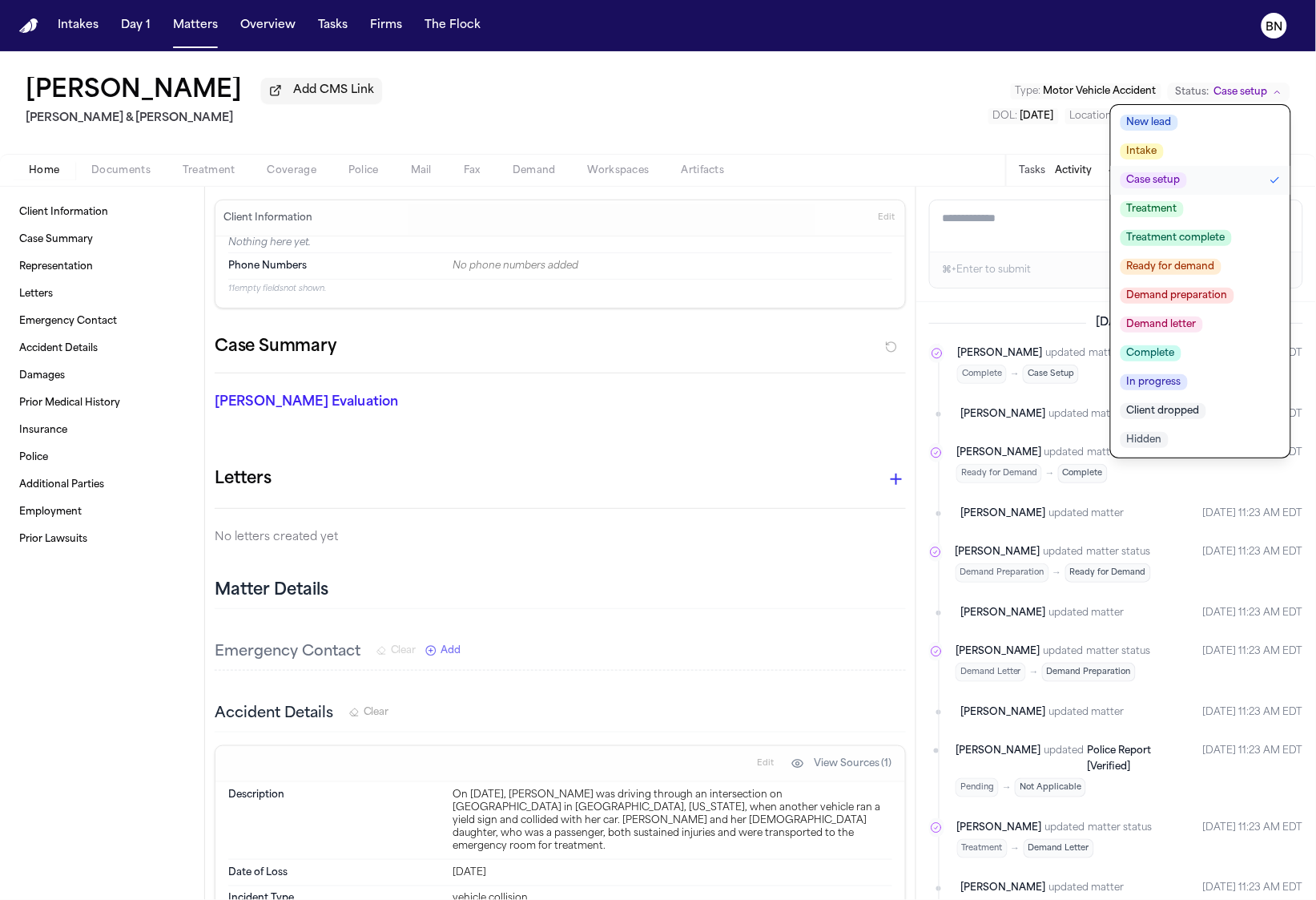
click at [1145, 55] on div "Jessica Emery Add CMS Link Beck & Beck Type : Motor Vehicle Accident Status: Ca…" at bounding box center [658, 102] width 1316 height 102
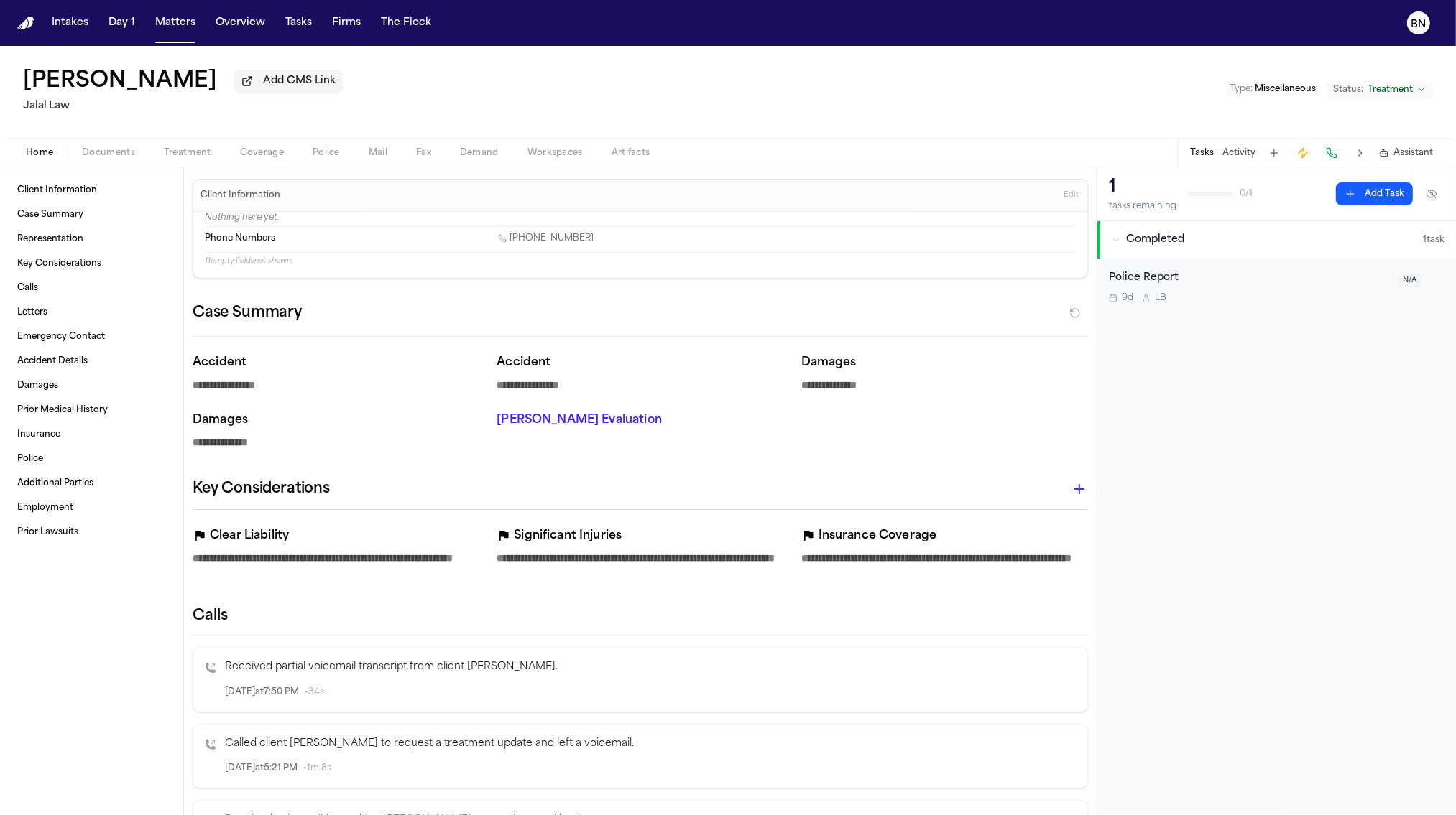
drag, startPoint x: 204, startPoint y: 90, endPoint x: 11, endPoint y: 88, distance: 193.0
click at [11, 88] on div "Rhiannon Singer Add CMS Link Jalal Law Type : Miscellaneous Status: Treatment" at bounding box center [728, 92] width 1456 height 92
copy h1 "[PERSON_NAME]"
click at [1063, 196] on span "Edit" at bounding box center [1070, 195] width 15 height 10
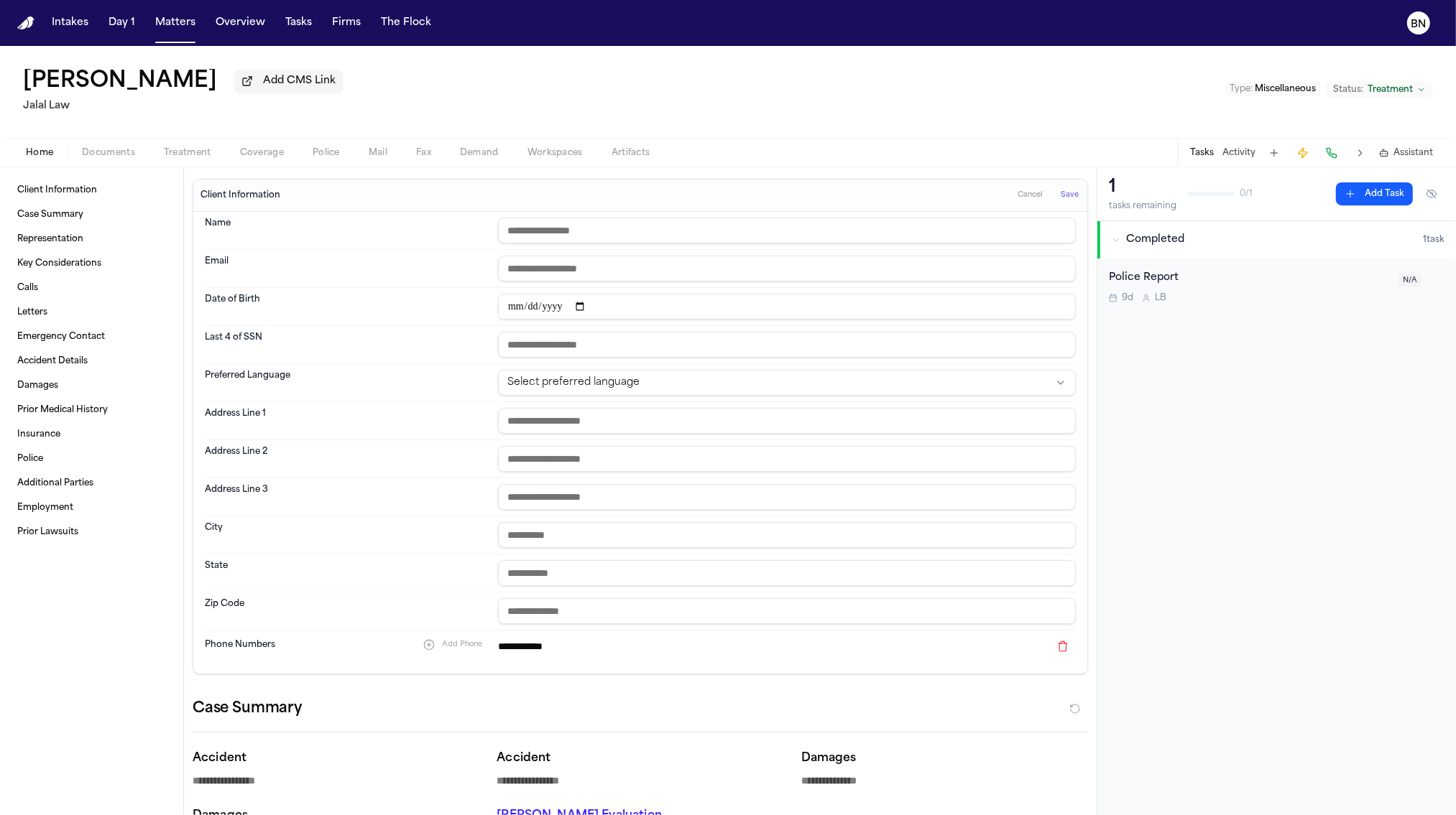
click at [793, 217] on div "Name" at bounding box center [640, 231] width 871 height 38
click at [792, 224] on input "text" at bounding box center [787, 230] width 577 height 26
paste input "**********"
type input "**********"
click at [1056, 195] on button "Save" at bounding box center [1070, 195] width 26 height 23
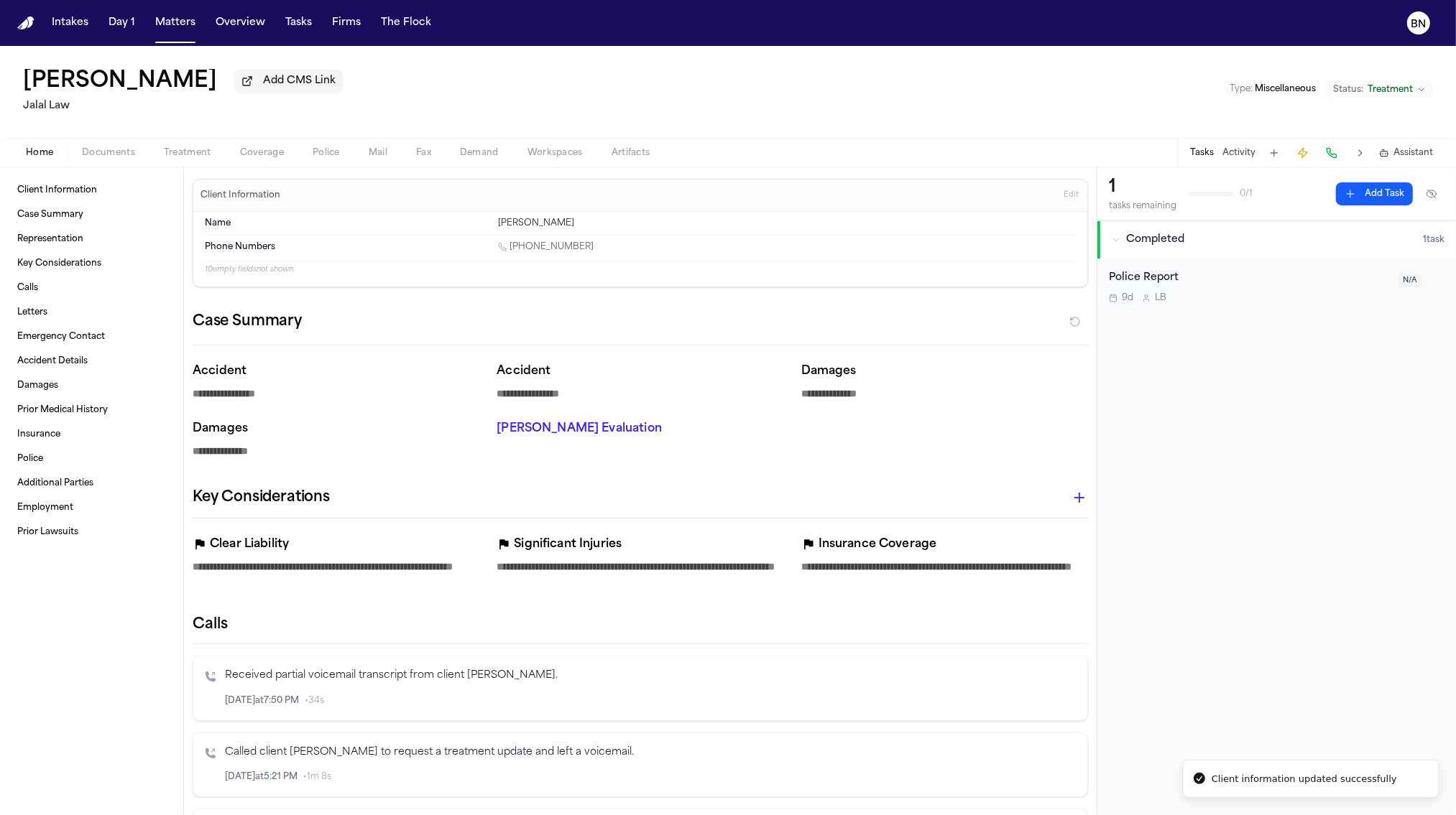
click at [305, 155] on button "Police" at bounding box center [327, 153] width 56 height 18
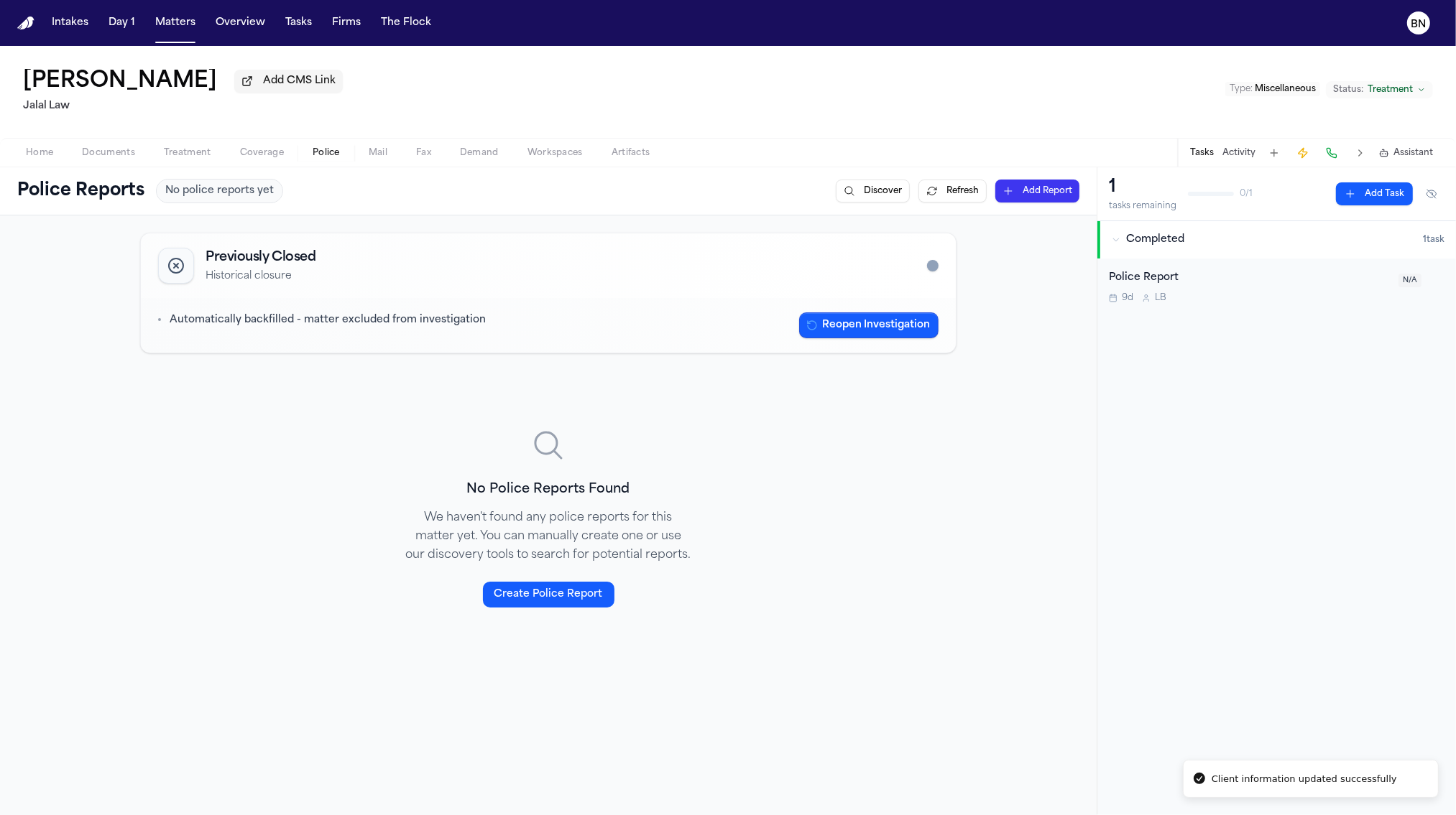
click at [52, 158] on span "Home" at bounding box center [39, 152] width 27 height 11
